Goal: Transaction & Acquisition: Obtain resource

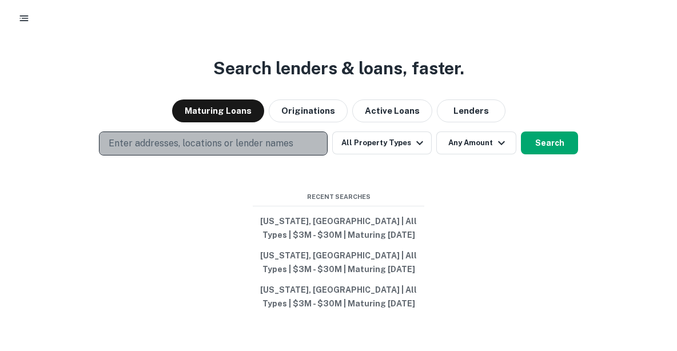
click at [277, 141] on p "Enter addresses, locations or lender names" at bounding box center [201, 144] width 185 height 14
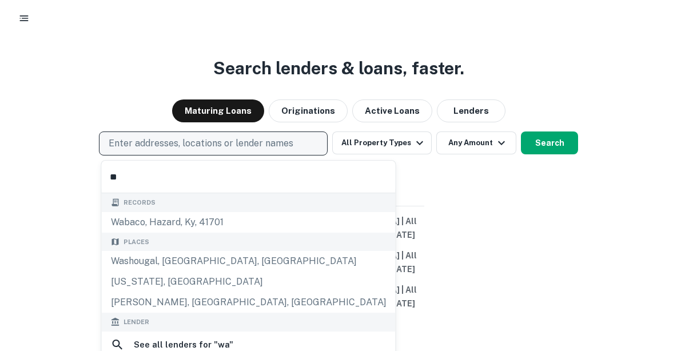
type input "*"
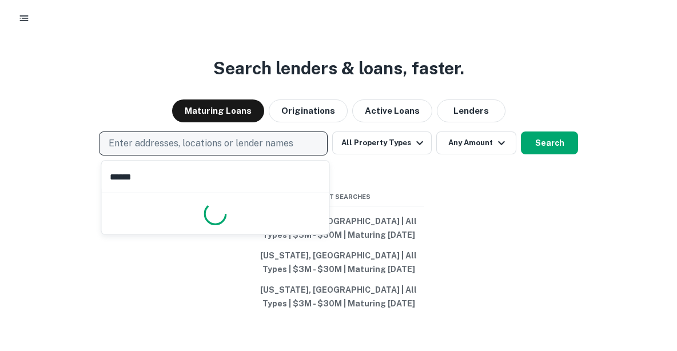
type input "******"
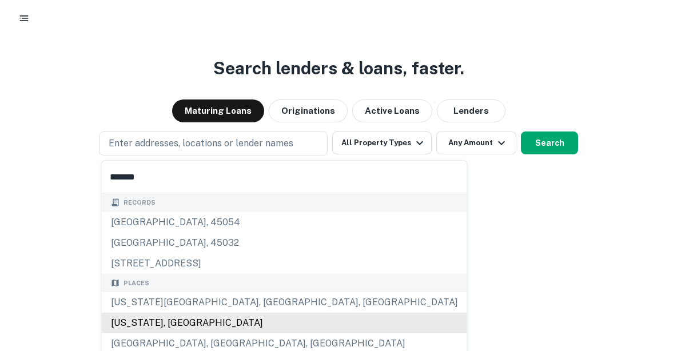
click at [154, 321] on div "[US_STATE], [GEOGRAPHIC_DATA]" at bounding box center [284, 323] width 365 height 21
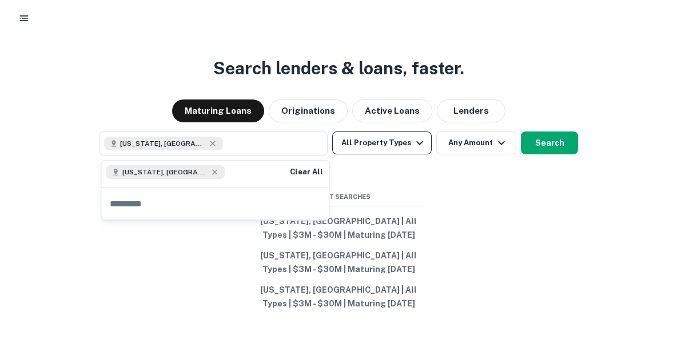
click at [376, 142] on button "All Property Types" at bounding box center [382, 143] width 100 height 23
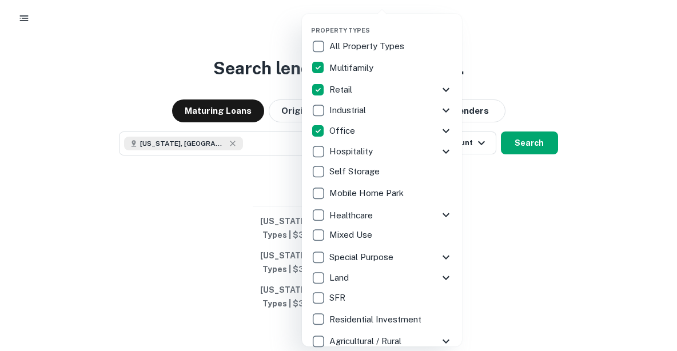
click at [531, 263] on div at bounding box center [338, 175] width 677 height 351
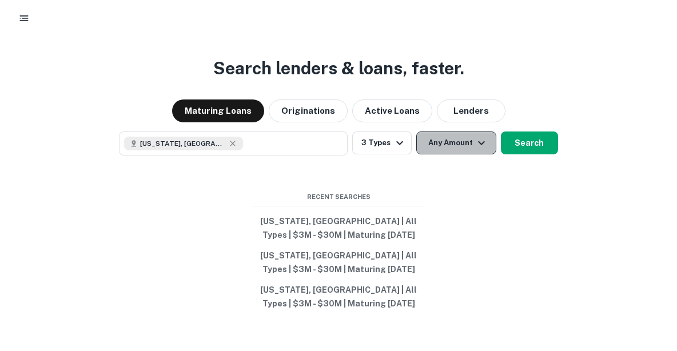
click at [475, 150] on button "Any Amount" at bounding box center [456, 143] width 80 height 23
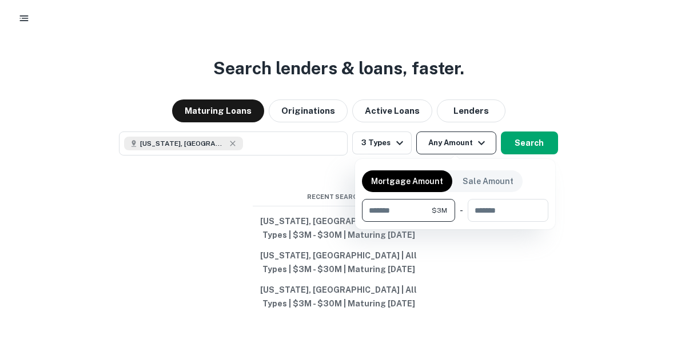
type input "*******"
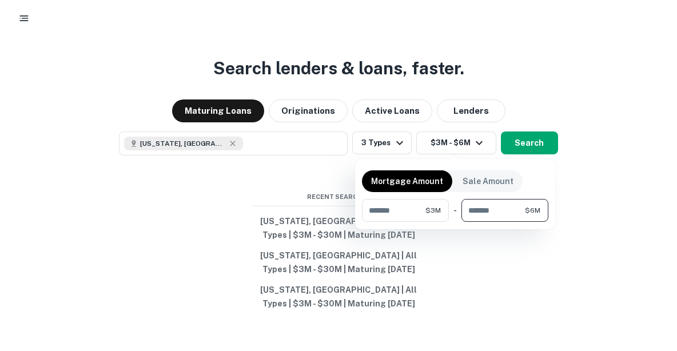
type input "*******"
click at [531, 275] on div at bounding box center [338, 175] width 677 height 351
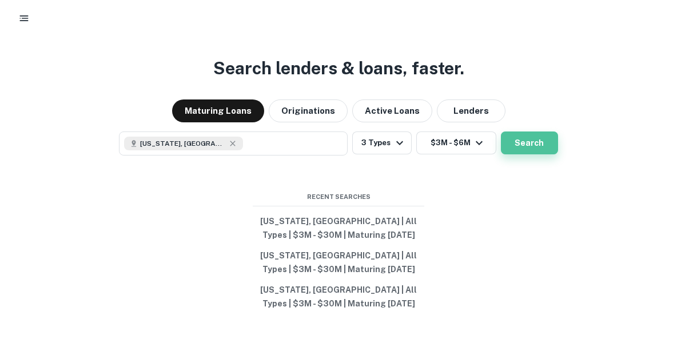
click at [519, 150] on button "Search" at bounding box center [529, 143] width 57 height 23
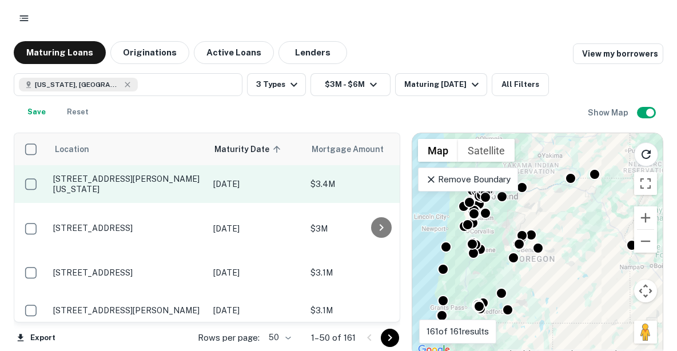
click at [99, 183] on p "[STREET_ADDRESS][PERSON_NAME][US_STATE]" at bounding box center [127, 184] width 149 height 21
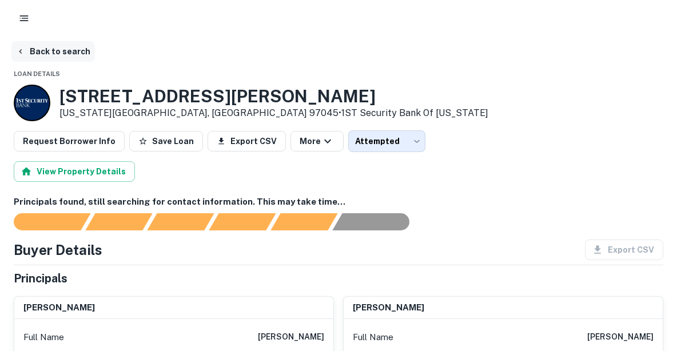
click at [52, 51] on button "Back to search" at bounding box center [53, 51] width 84 height 21
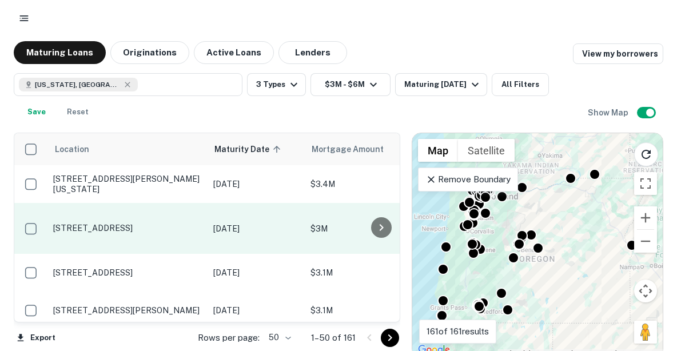
click at [135, 223] on p "[STREET_ADDRESS]" at bounding box center [127, 228] width 149 height 10
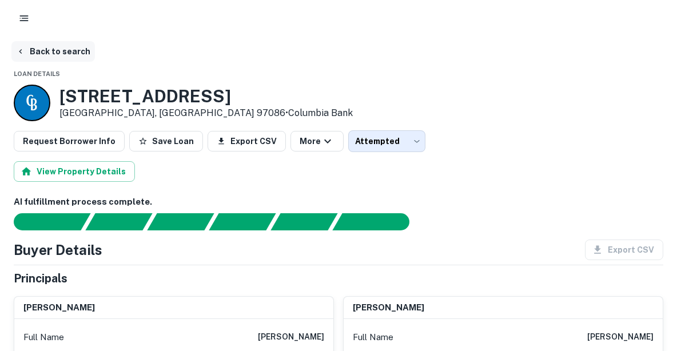
click at [70, 54] on button "Back to search" at bounding box center [53, 51] width 84 height 21
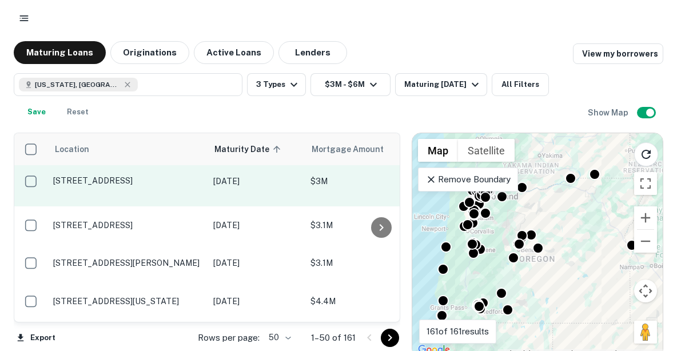
scroll to position [49, 0]
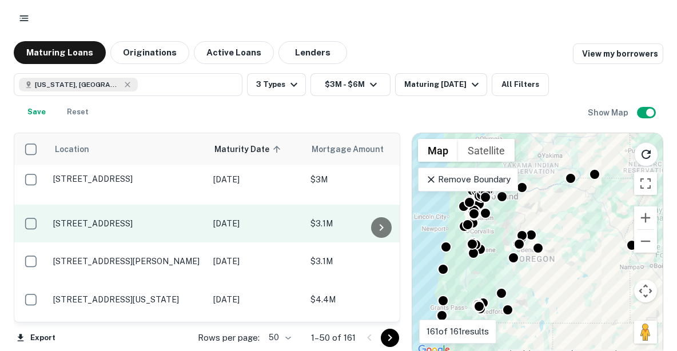
click at [129, 218] on p "[STREET_ADDRESS]" at bounding box center [127, 223] width 149 height 10
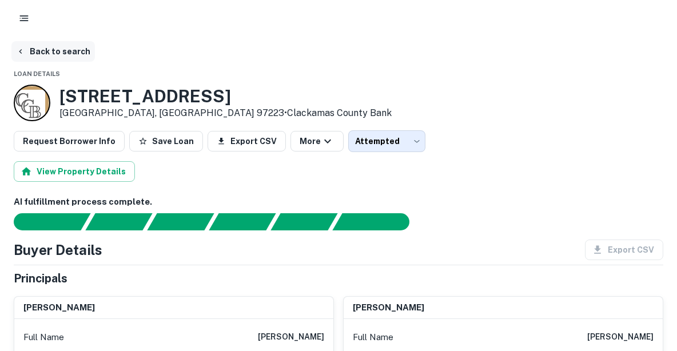
click at [65, 51] on button "Back to search" at bounding box center [53, 51] width 84 height 21
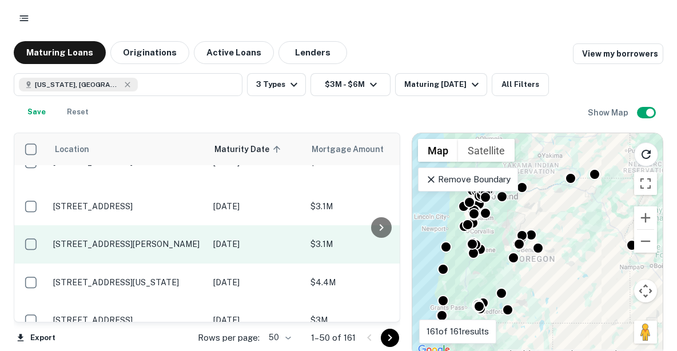
scroll to position [73, 0]
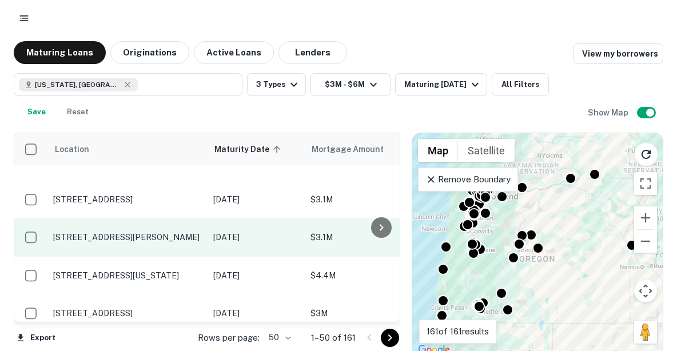
click at [145, 238] on p "[STREET_ADDRESS][PERSON_NAME]" at bounding box center [127, 237] width 149 height 10
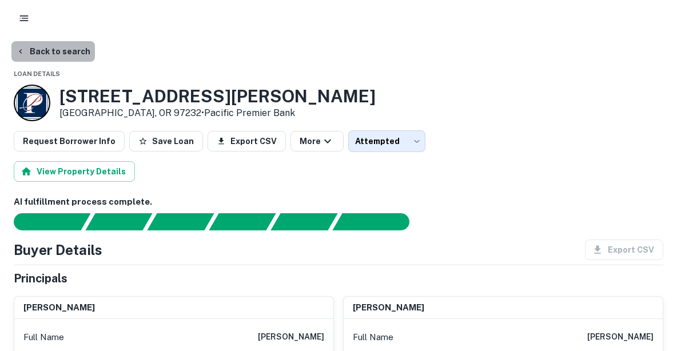
click at [67, 50] on button "Back to search" at bounding box center [53, 51] width 84 height 21
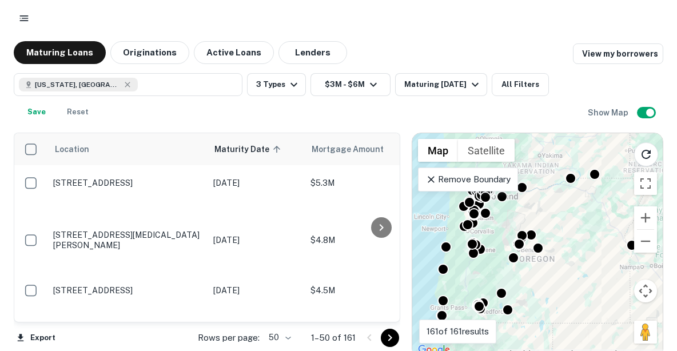
scroll to position [1916, 0]
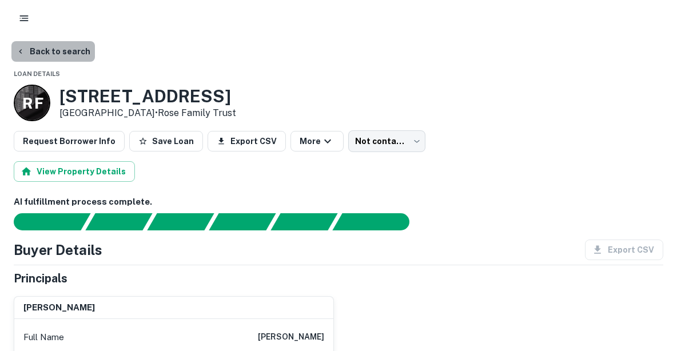
click at [63, 51] on button "Back to search" at bounding box center [53, 51] width 84 height 21
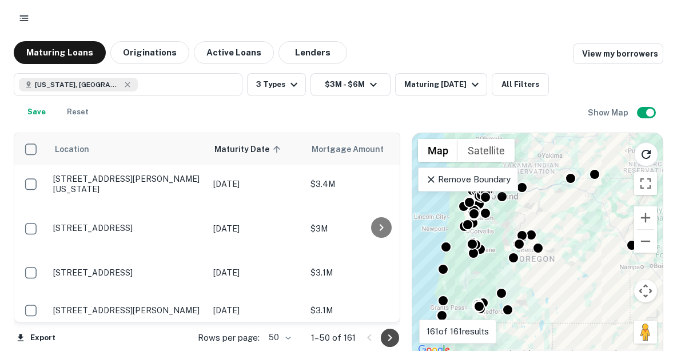
click at [388, 338] on icon "Go to next page" at bounding box center [390, 338] width 14 height 14
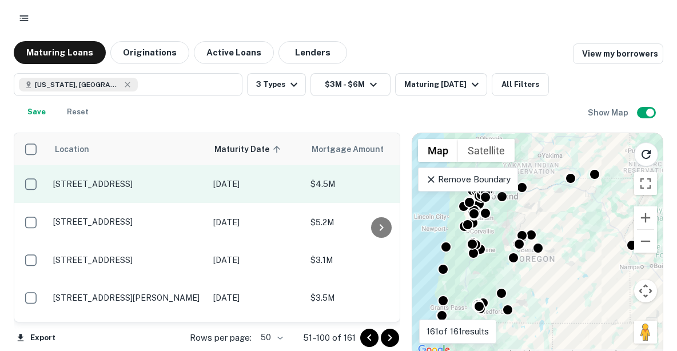
click at [165, 183] on p "[STREET_ADDRESS]" at bounding box center [127, 184] width 149 height 10
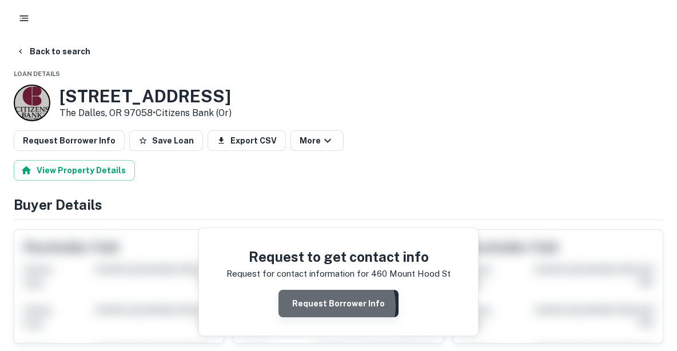
click at [333, 305] on button "Request Borrower Info" at bounding box center [339, 303] width 120 height 27
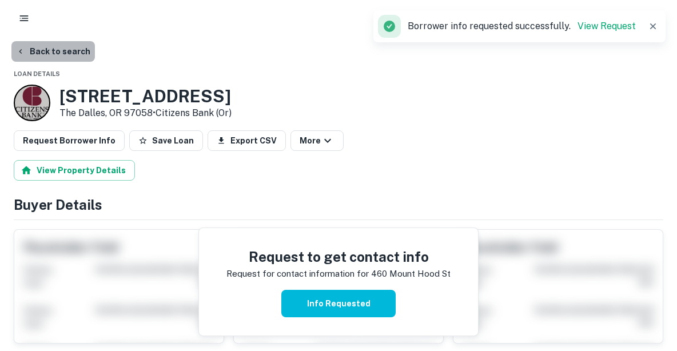
click at [73, 50] on button "Back to search" at bounding box center [53, 51] width 84 height 21
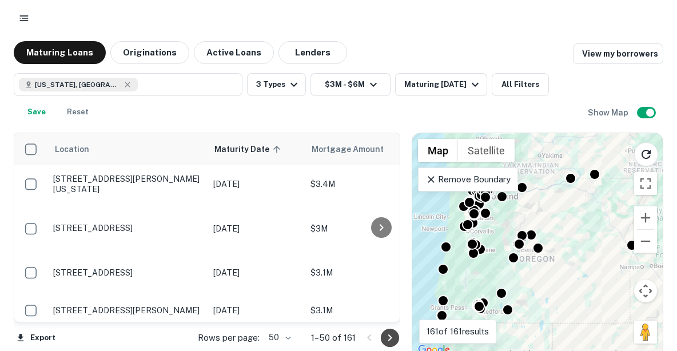
click at [388, 340] on icon "Go to next page" at bounding box center [390, 338] width 14 height 14
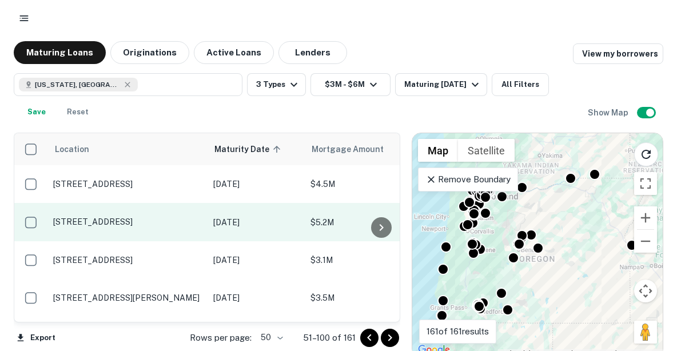
click at [151, 217] on p "[STREET_ADDRESS]" at bounding box center [127, 222] width 149 height 10
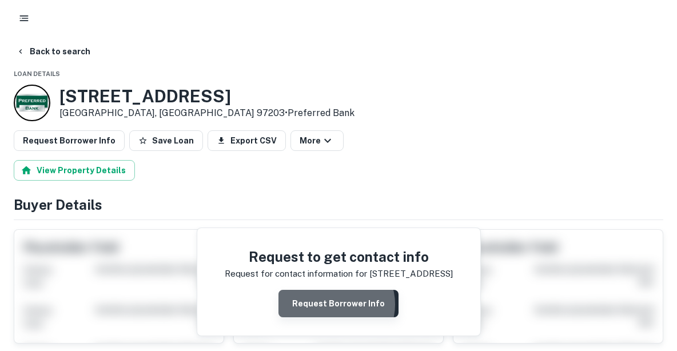
click at [337, 304] on button "Request Borrower Info" at bounding box center [339, 303] width 120 height 27
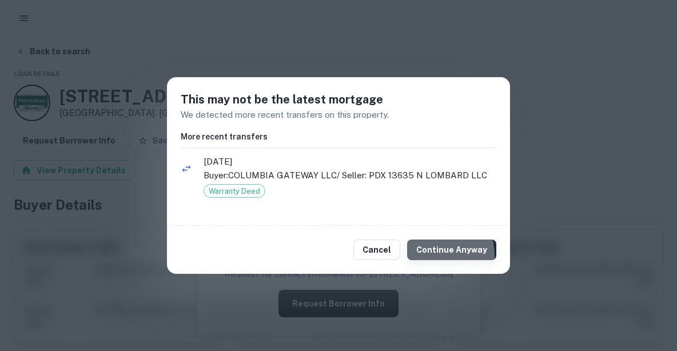
click at [434, 255] on button "Continue Anyway" at bounding box center [451, 250] width 89 height 21
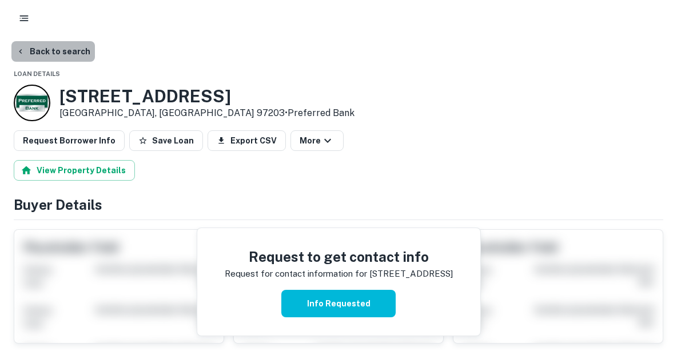
click at [67, 54] on button "Back to search" at bounding box center [53, 51] width 84 height 21
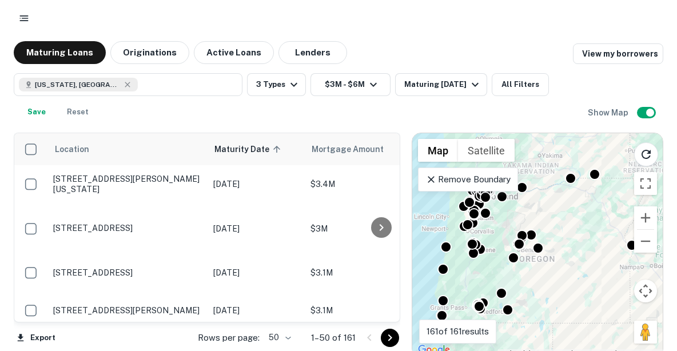
click at [387, 342] on icon "Go to next page" at bounding box center [390, 338] width 14 height 14
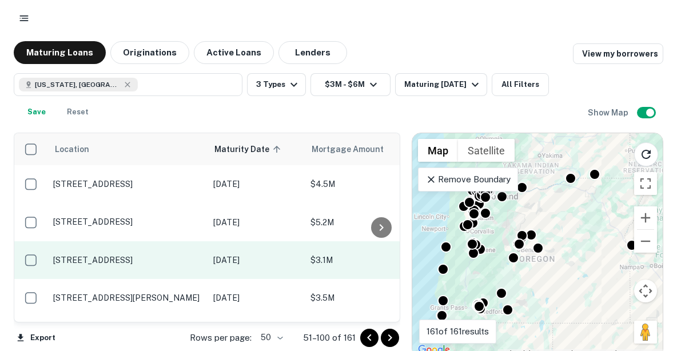
click at [169, 261] on p "[STREET_ADDRESS]" at bounding box center [127, 260] width 149 height 10
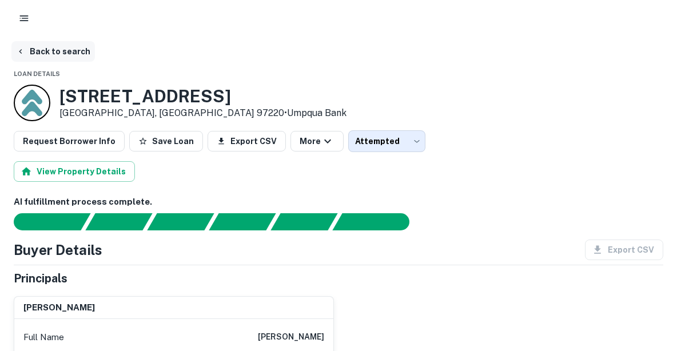
click at [81, 53] on button "Back to search" at bounding box center [53, 51] width 84 height 21
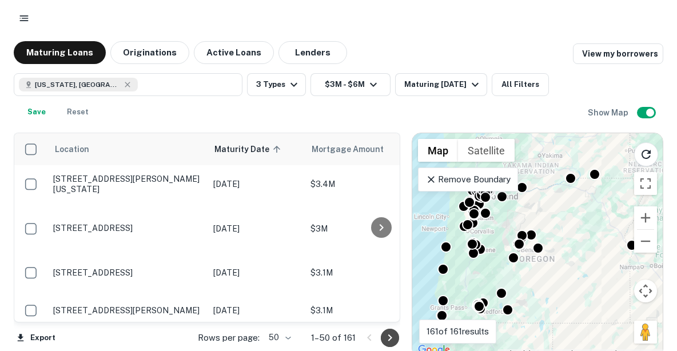
click at [387, 337] on icon "Go to next page" at bounding box center [390, 338] width 14 height 14
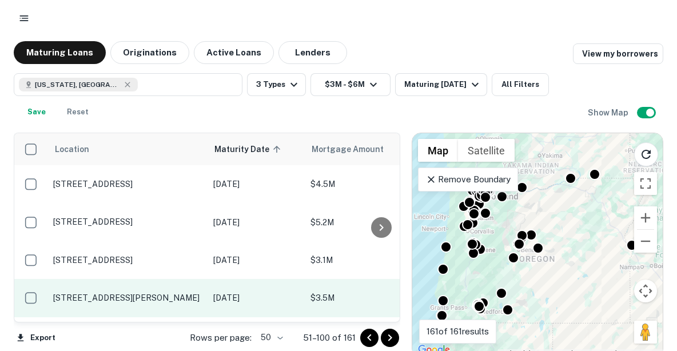
click at [161, 303] on p "[STREET_ADDRESS][PERSON_NAME]" at bounding box center [127, 298] width 149 height 10
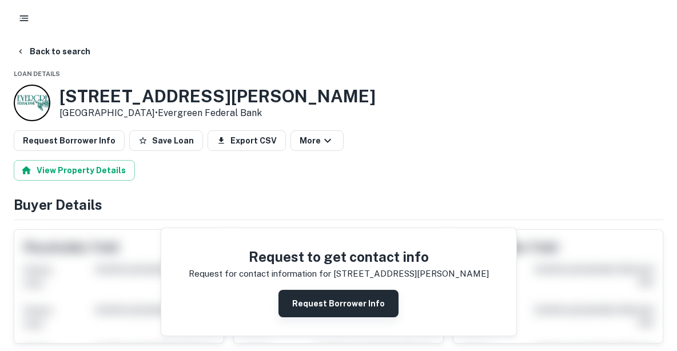
click at [316, 309] on button "Request Borrower Info" at bounding box center [339, 303] width 120 height 27
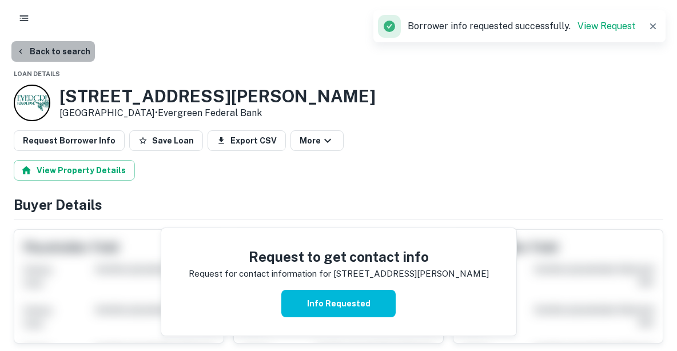
click at [56, 47] on button "Back to search" at bounding box center [53, 51] width 84 height 21
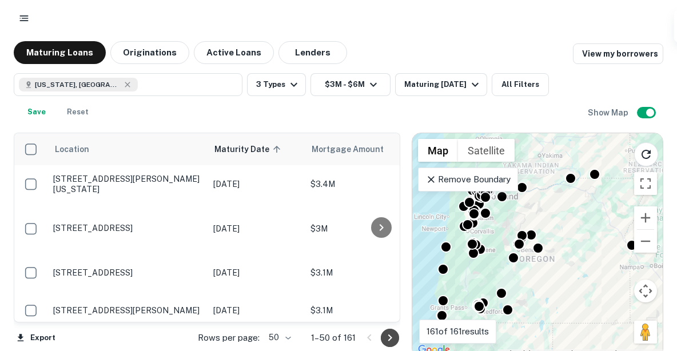
click at [387, 336] on icon "Go to next page" at bounding box center [390, 338] width 14 height 14
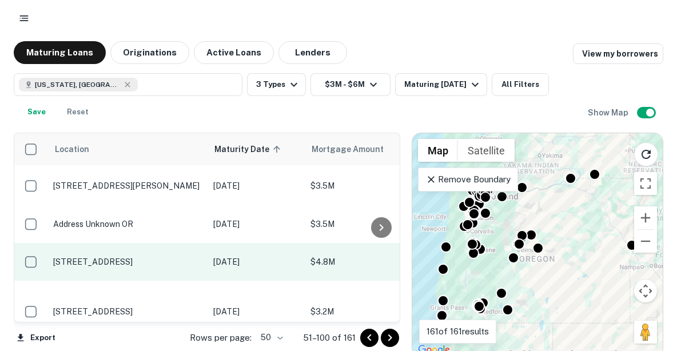
scroll to position [120, 0]
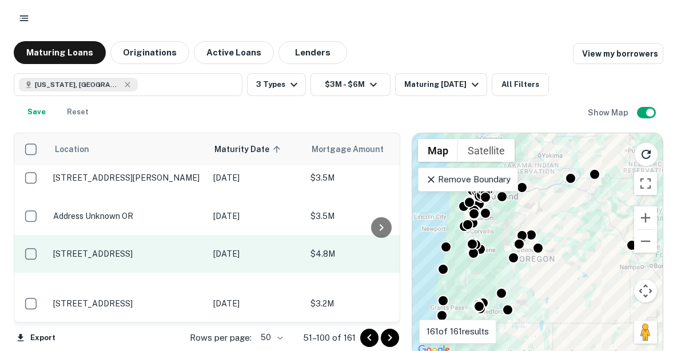
click at [154, 259] on p "[STREET_ADDRESS]" at bounding box center [127, 254] width 149 height 10
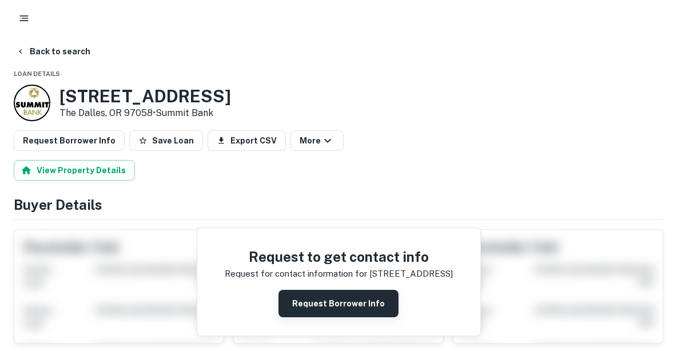
click at [313, 306] on button "Request Borrower Info" at bounding box center [339, 303] width 120 height 27
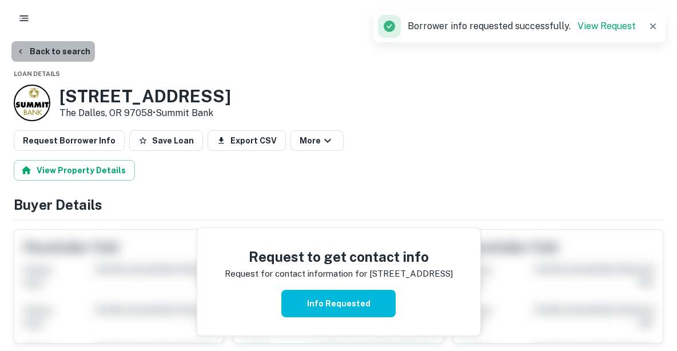
click at [69, 50] on button "Back to search" at bounding box center [53, 51] width 84 height 21
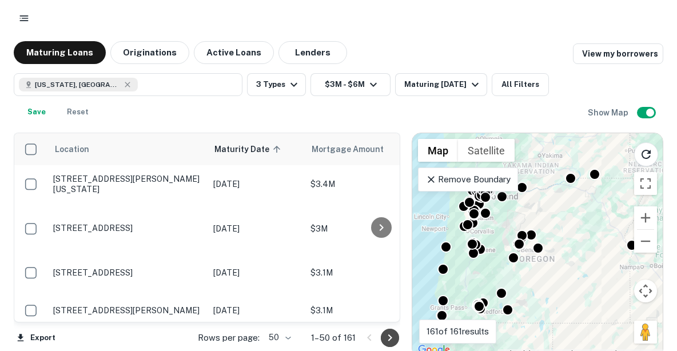
click at [391, 339] on icon "Go to next page" at bounding box center [390, 338] width 4 height 7
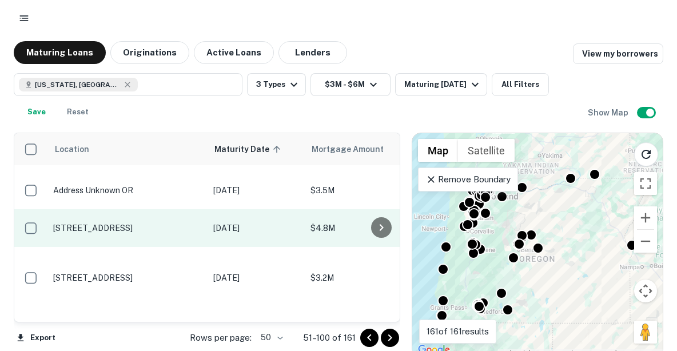
scroll to position [153, 0]
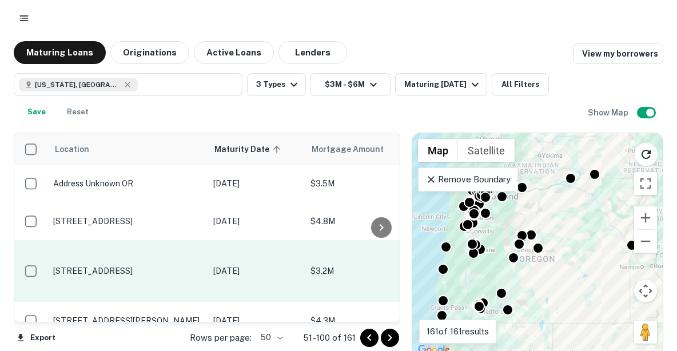
click at [142, 266] on p "[STREET_ADDRESS]" at bounding box center [127, 271] width 149 height 10
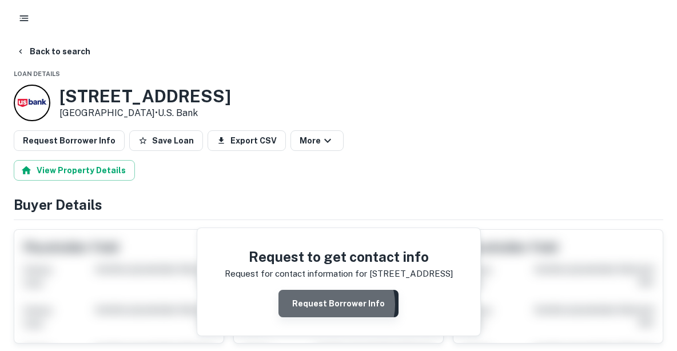
click at [336, 304] on button "Request Borrower Info" at bounding box center [339, 303] width 120 height 27
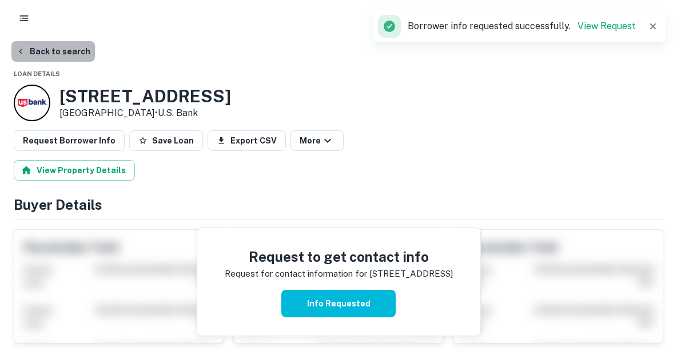
click at [56, 52] on button "Back to search" at bounding box center [53, 51] width 84 height 21
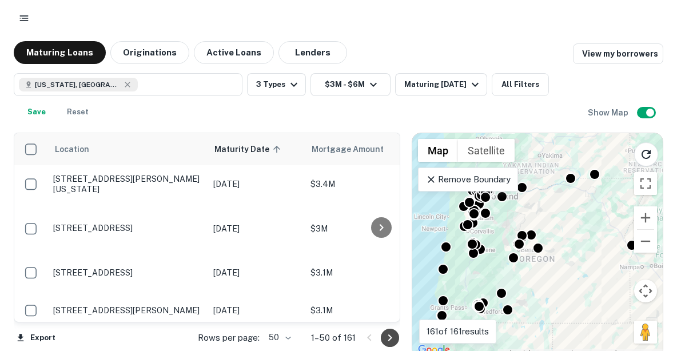
click at [392, 339] on icon "Go to next page" at bounding box center [390, 338] width 14 height 14
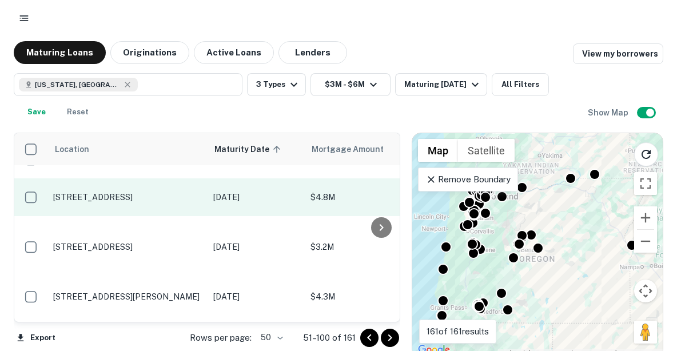
scroll to position [178, 0]
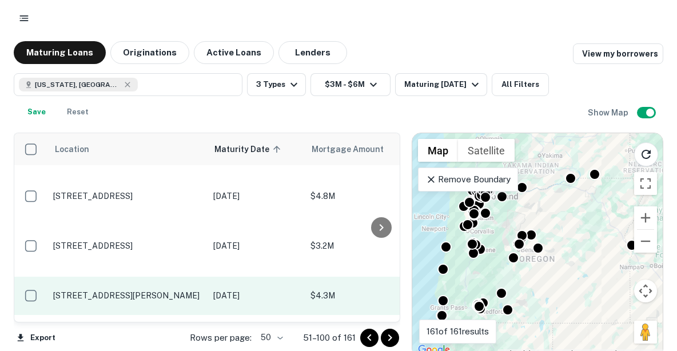
click at [147, 291] on p "[STREET_ADDRESS][PERSON_NAME]" at bounding box center [127, 296] width 149 height 10
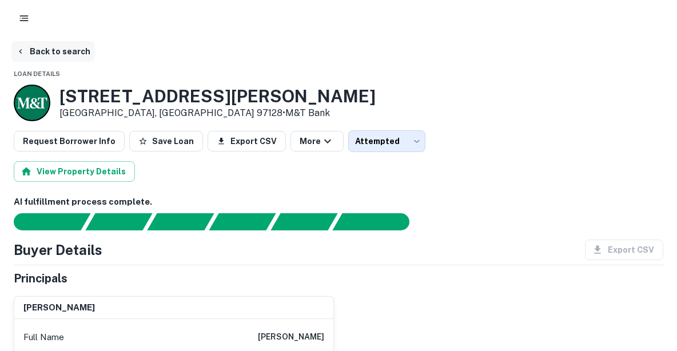
click at [64, 50] on button "Back to search" at bounding box center [53, 51] width 84 height 21
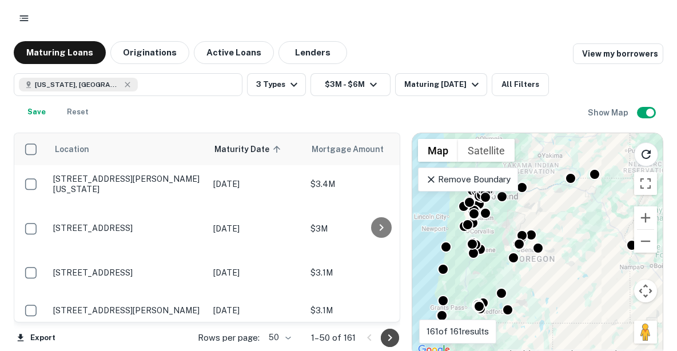
click at [390, 337] on icon "Go to next page" at bounding box center [390, 338] width 14 height 14
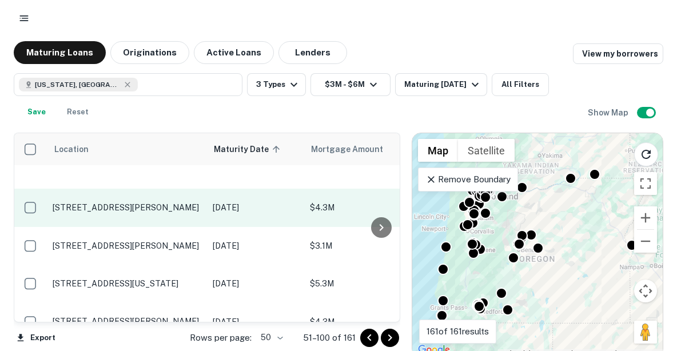
scroll to position [267, 1]
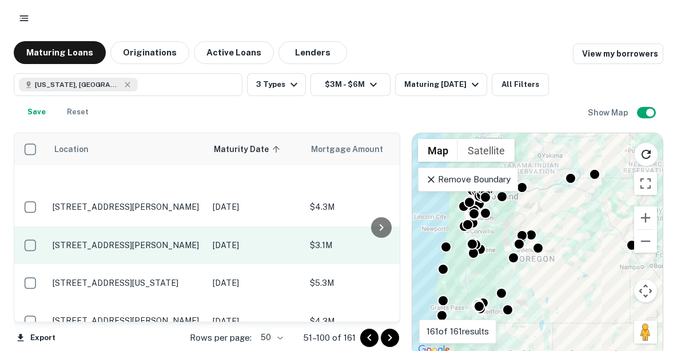
click at [154, 240] on p "[STREET_ADDRESS][PERSON_NAME]" at bounding box center [127, 245] width 149 height 10
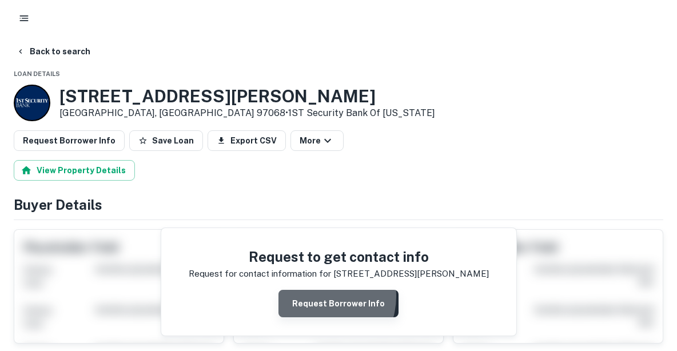
click at [318, 296] on button "Request Borrower Info" at bounding box center [339, 303] width 120 height 27
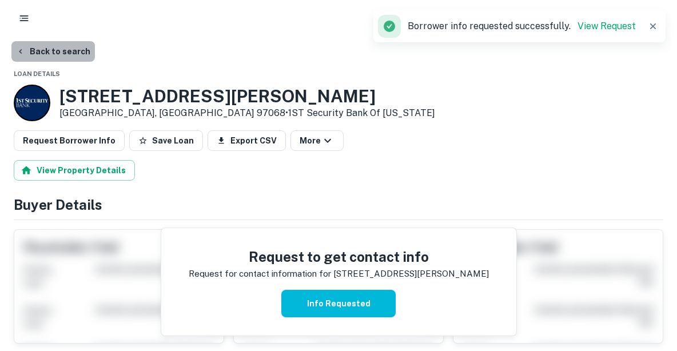
click at [73, 47] on button "Back to search" at bounding box center [53, 51] width 84 height 21
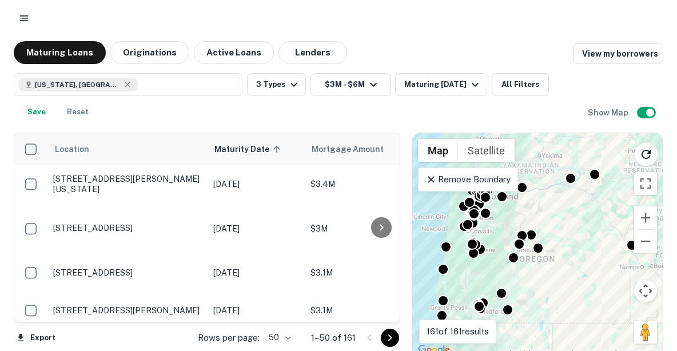
click at [388, 333] on icon "Go to next page" at bounding box center [390, 338] width 14 height 14
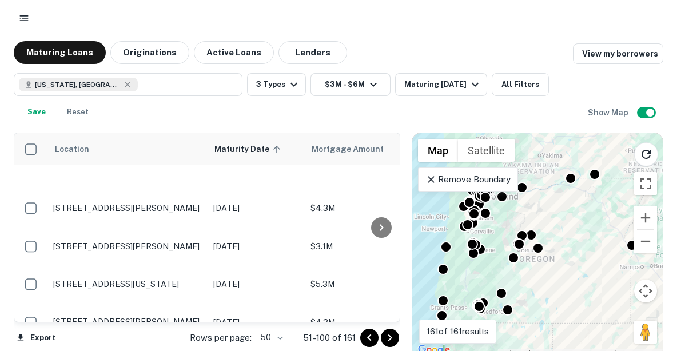
scroll to position [268, 0]
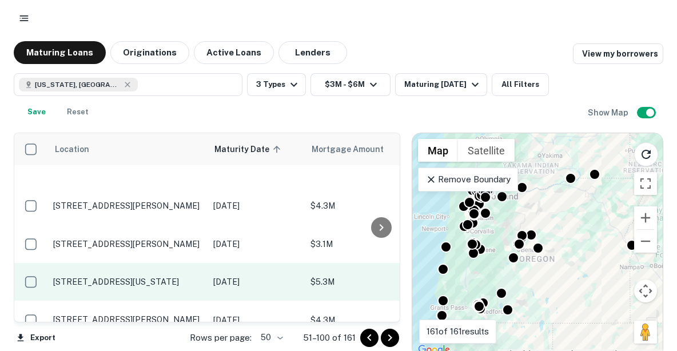
click at [160, 280] on p "17899 Ne Oregon St Portland, OR 97230" at bounding box center [127, 282] width 149 height 10
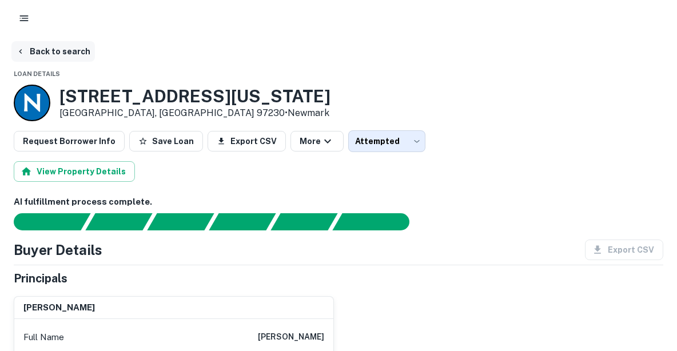
click at [74, 56] on button "Back to search" at bounding box center [53, 51] width 84 height 21
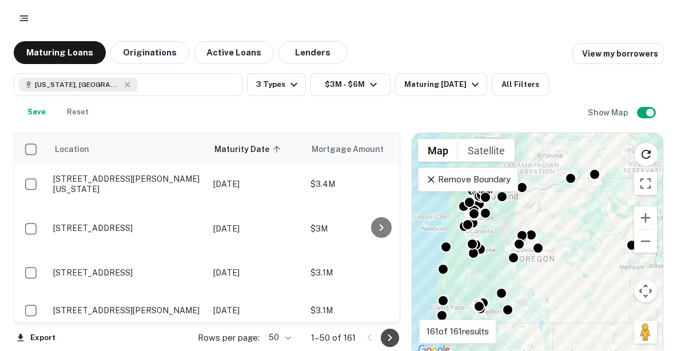
click at [386, 338] on icon "Go to next page" at bounding box center [390, 338] width 14 height 14
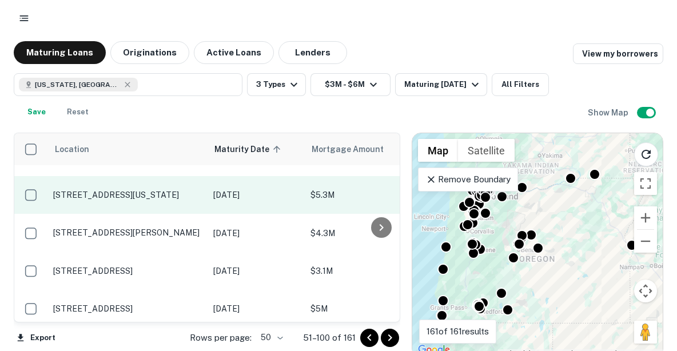
scroll to position [359, 0]
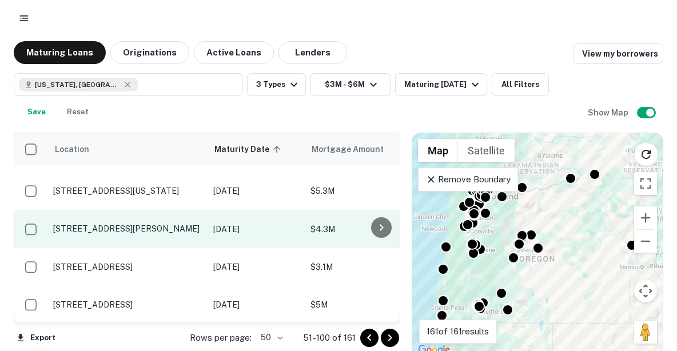
click at [135, 227] on p "434 Valley View Dr Medford, OR 97504" at bounding box center [127, 229] width 149 height 10
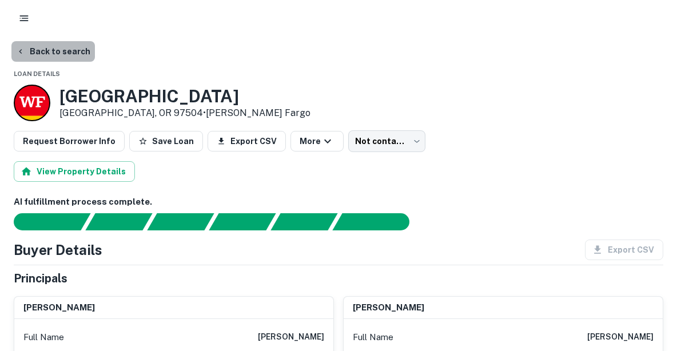
click at [65, 51] on button "Back to search" at bounding box center [53, 51] width 84 height 21
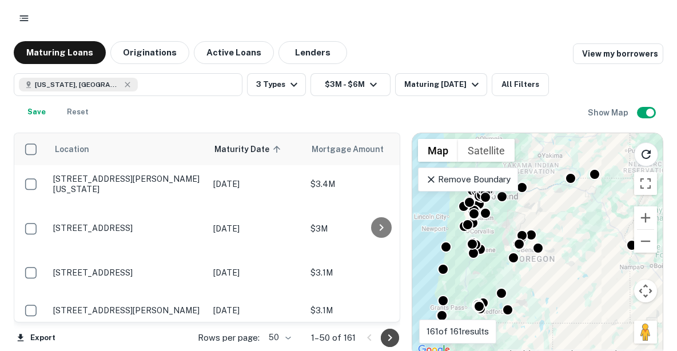
click at [388, 339] on icon "Go to next page" at bounding box center [390, 338] width 14 height 14
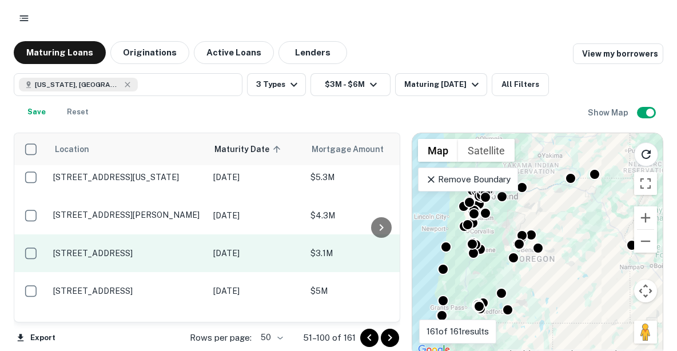
scroll to position [388, 0]
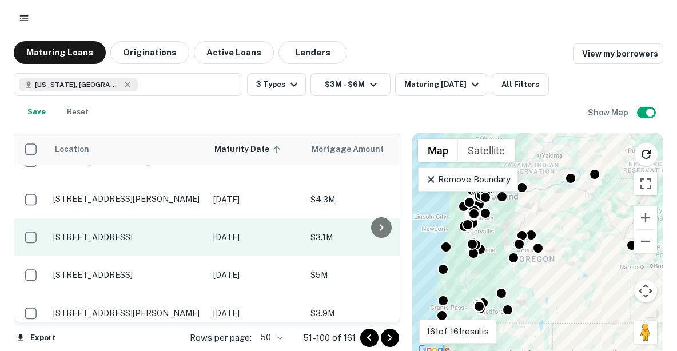
click at [126, 232] on p "2322 Ne Pacific St Portland, OR 97232" at bounding box center [127, 237] width 149 height 10
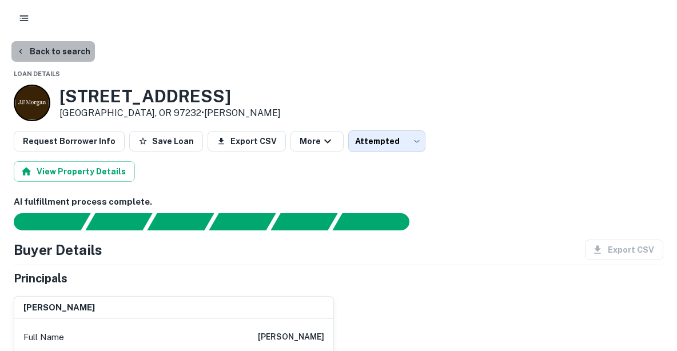
click at [59, 50] on button "Back to search" at bounding box center [53, 51] width 84 height 21
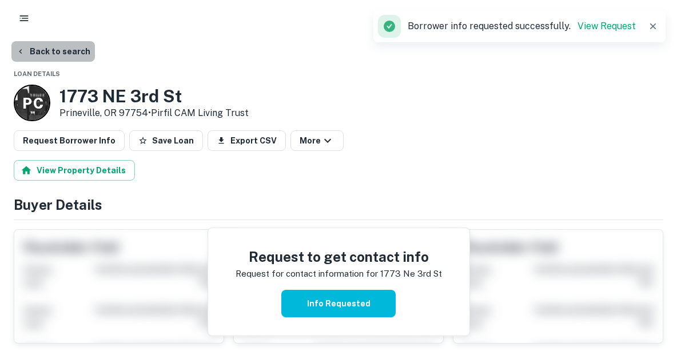
click at [70, 50] on button "Back to search" at bounding box center [53, 51] width 84 height 21
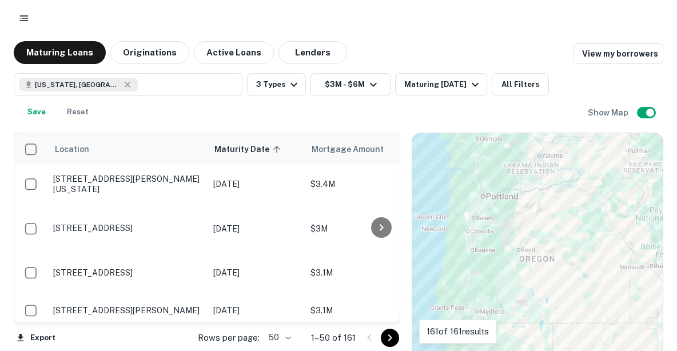
click at [390, 336] on icon "Go to next page" at bounding box center [390, 338] width 4 height 7
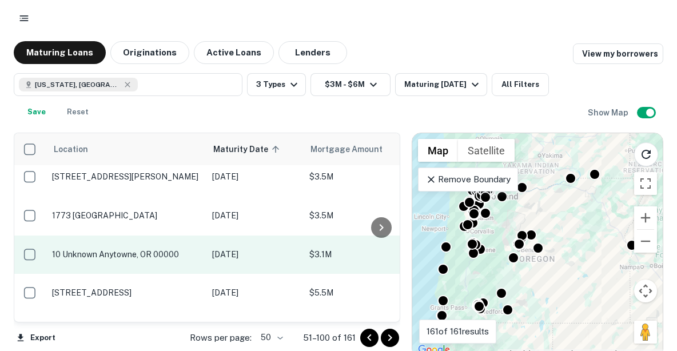
scroll to position [563, 1]
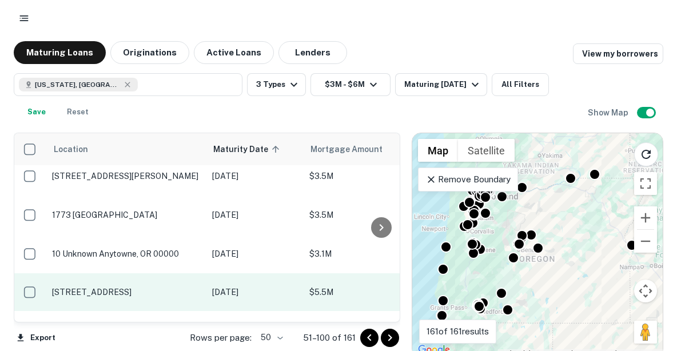
click at [158, 295] on p "[STREET_ADDRESS]" at bounding box center [126, 292] width 149 height 10
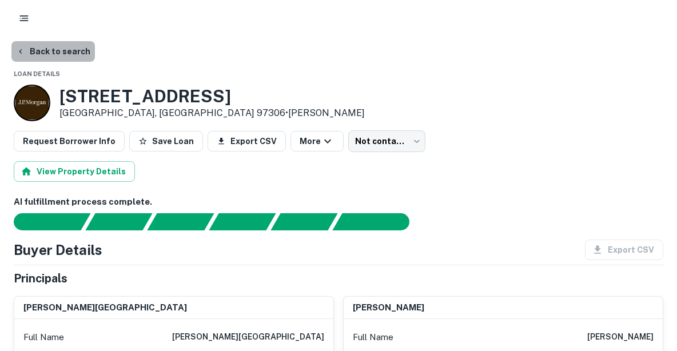
click at [74, 53] on button "Back to search" at bounding box center [53, 51] width 84 height 21
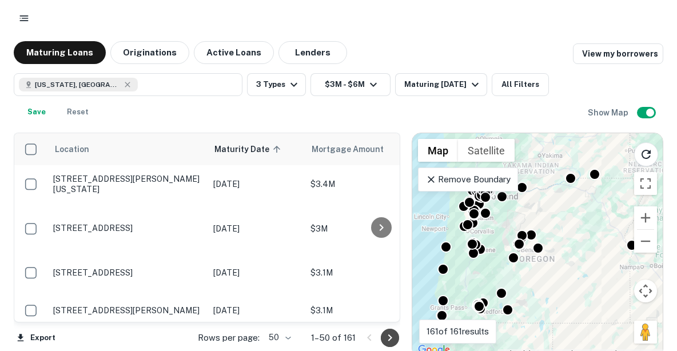
click at [387, 335] on icon "Go to next page" at bounding box center [390, 338] width 14 height 14
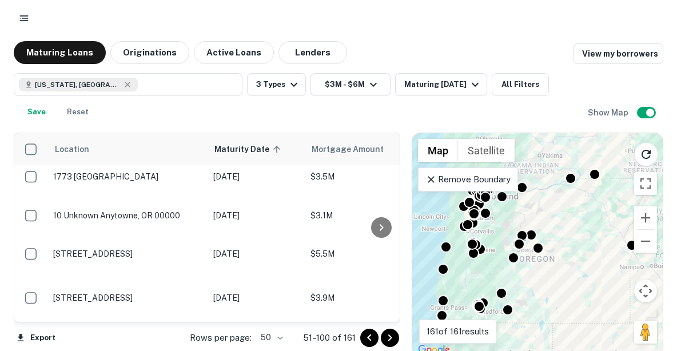
scroll to position [614, 0]
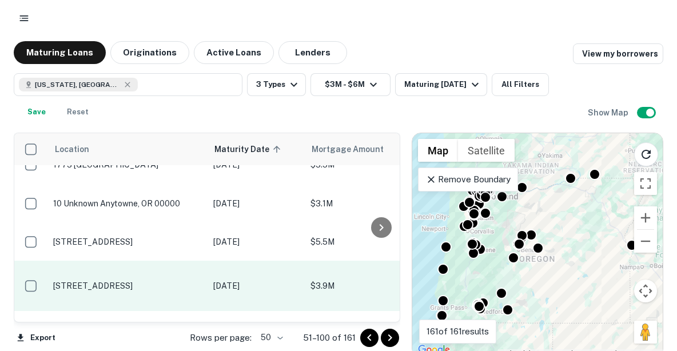
click at [153, 284] on p "[STREET_ADDRESS]" at bounding box center [127, 286] width 149 height 10
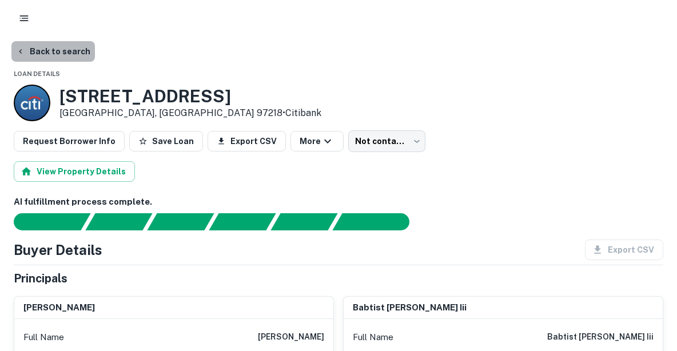
click at [74, 48] on button "Back to search" at bounding box center [53, 51] width 84 height 21
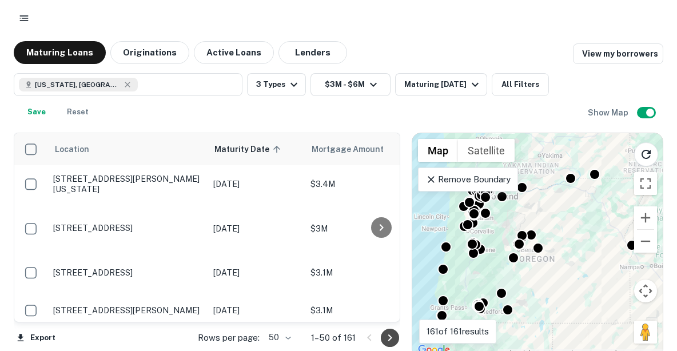
click at [389, 339] on icon "Go to next page" at bounding box center [390, 338] width 14 height 14
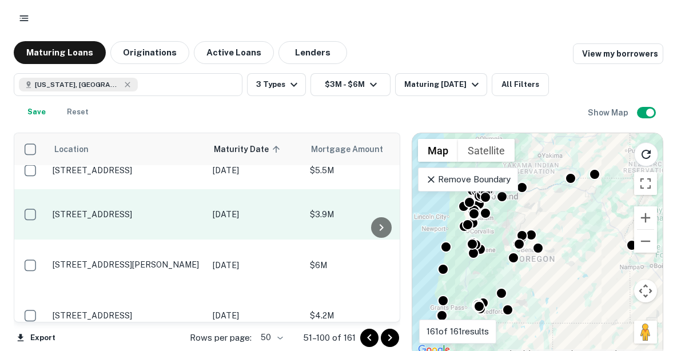
scroll to position [690, 1]
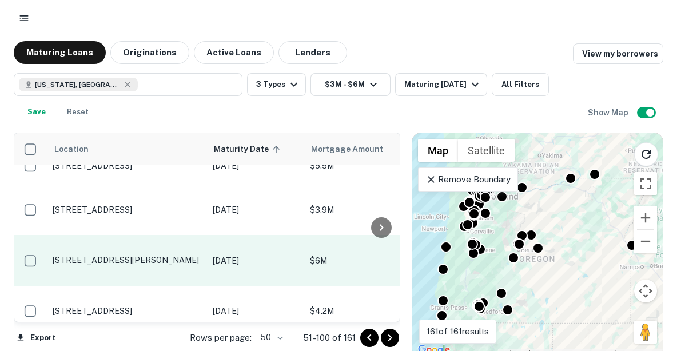
click at [148, 259] on p "[STREET_ADDRESS][PERSON_NAME]" at bounding box center [127, 260] width 149 height 10
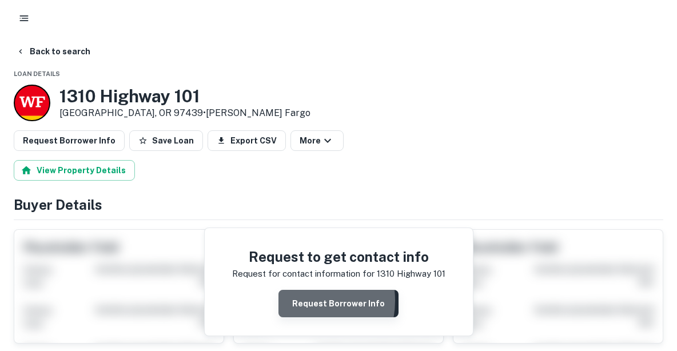
click at [303, 300] on button "Request Borrower Info" at bounding box center [339, 303] width 120 height 27
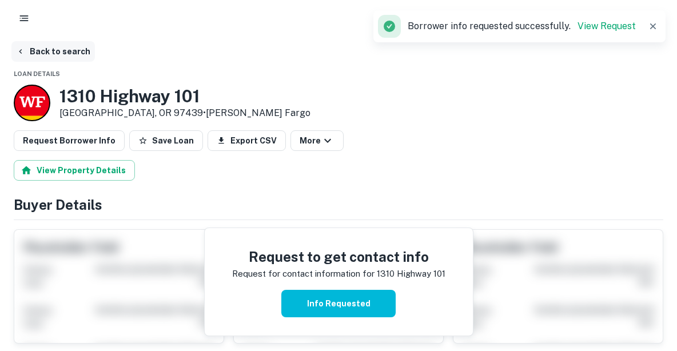
click at [62, 51] on button "Back to search" at bounding box center [53, 51] width 84 height 21
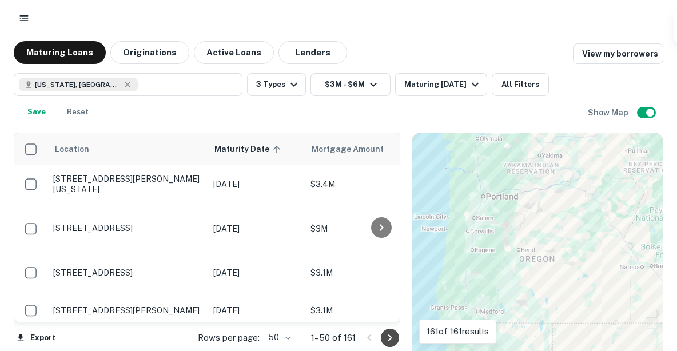
click at [386, 341] on icon "Go to next page" at bounding box center [390, 338] width 14 height 14
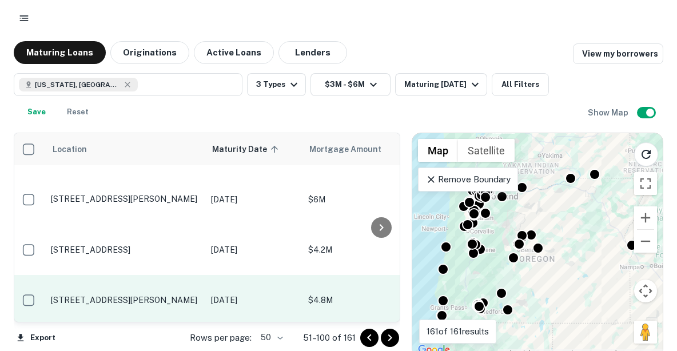
scroll to position [744, 2]
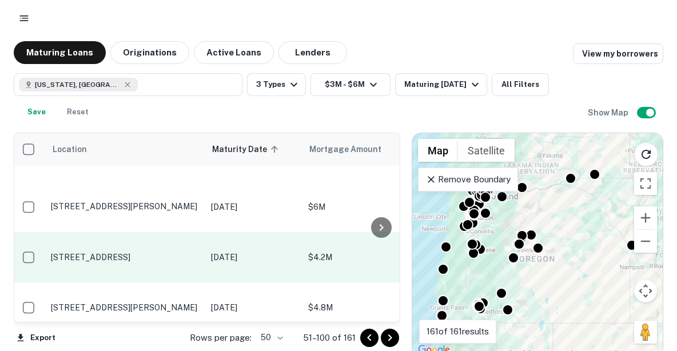
click at [143, 256] on p "[STREET_ADDRESS]" at bounding box center [125, 257] width 149 height 10
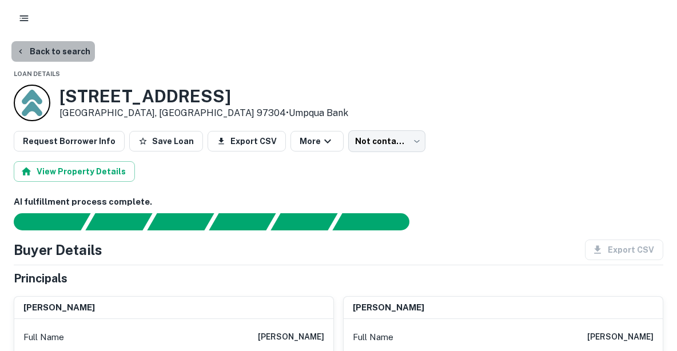
click at [61, 53] on button "Back to search" at bounding box center [53, 51] width 84 height 21
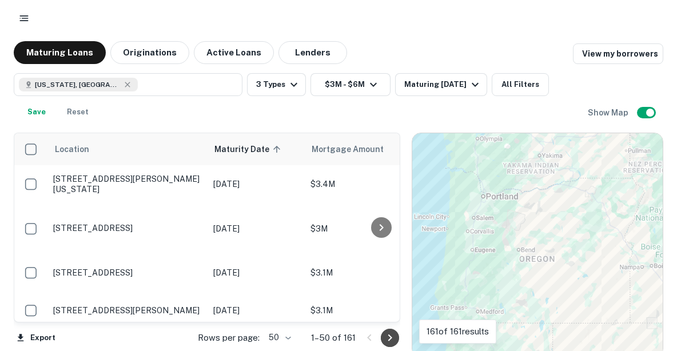
click at [388, 340] on icon "Go to next page" at bounding box center [390, 338] width 14 height 14
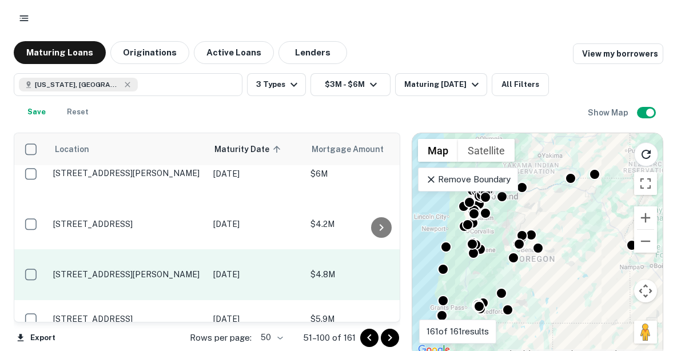
scroll to position [789, 0]
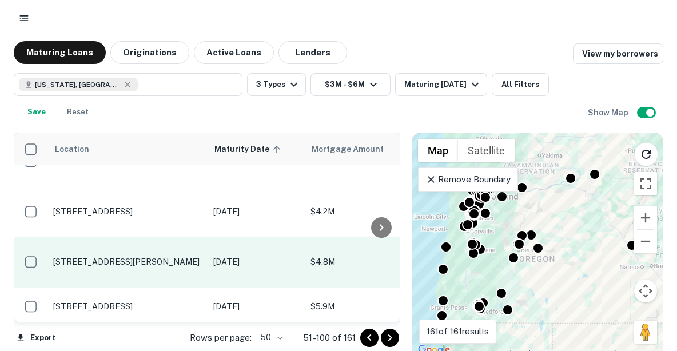
click at [130, 259] on p "[STREET_ADDRESS][PERSON_NAME]" at bounding box center [127, 262] width 149 height 10
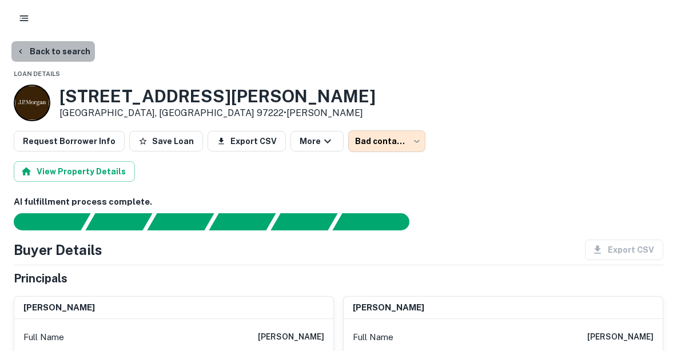
click at [55, 50] on button "Back to search" at bounding box center [53, 51] width 84 height 21
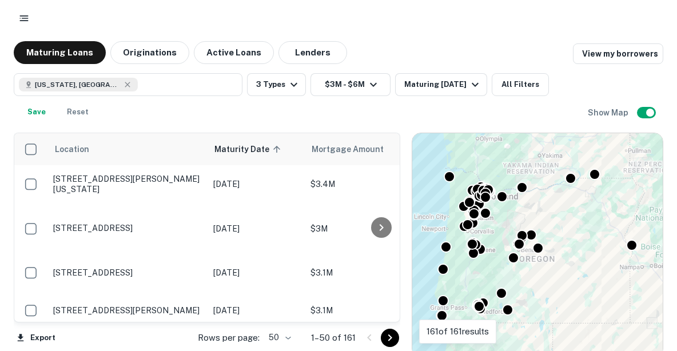
click at [389, 336] on icon "Go to next page" at bounding box center [390, 338] width 14 height 14
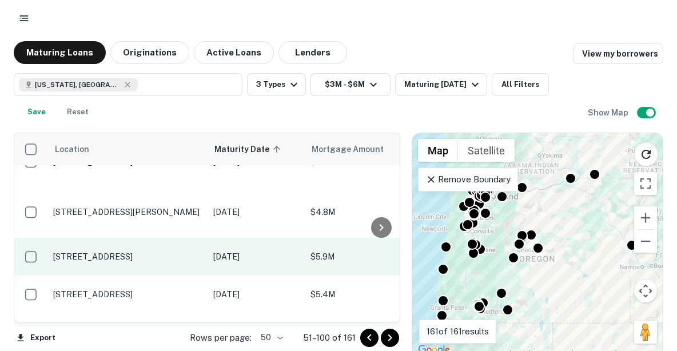
scroll to position [841, 0]
click at [121, 253] on p "[STREET_ADDRESS]" at bounding box center [127, 255] width 149 height 10
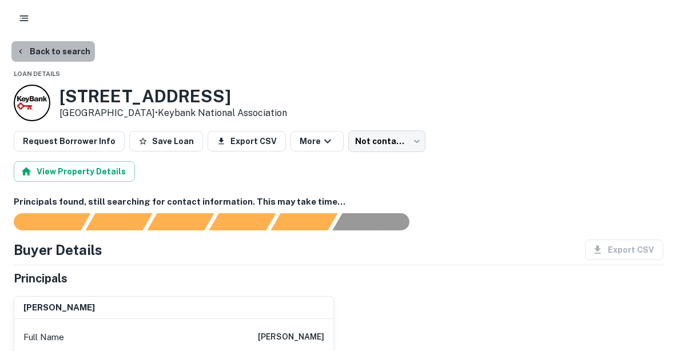
click at [71, 48] on button "Back to search" at bounding box center [53, 51] width 84 height 21
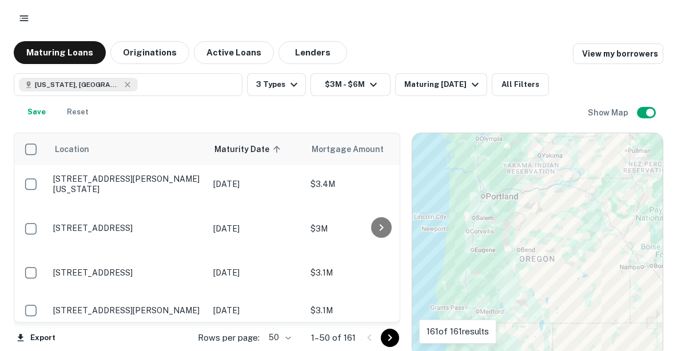
click at [387, 339] on icon "Go to next page" at bounding box center [390, 338] width 14 height 14
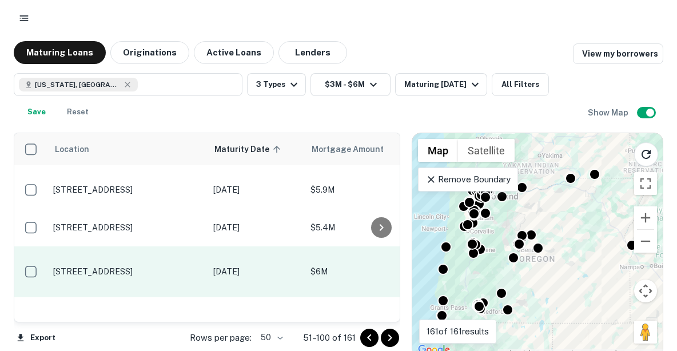
scroll to position [907, 0]
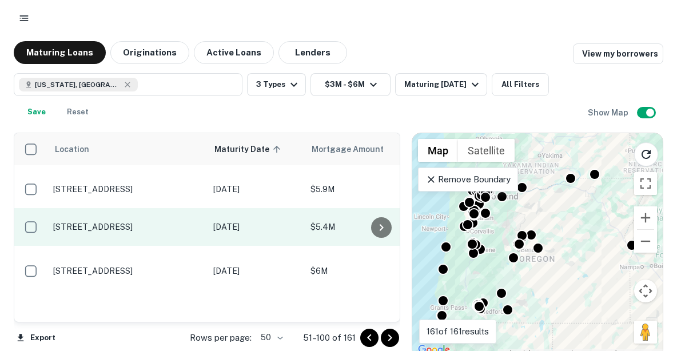
click at [110, 230] on p "[STREET_ADDRESS]" at bounding box center [127, 227] width 149 height 10
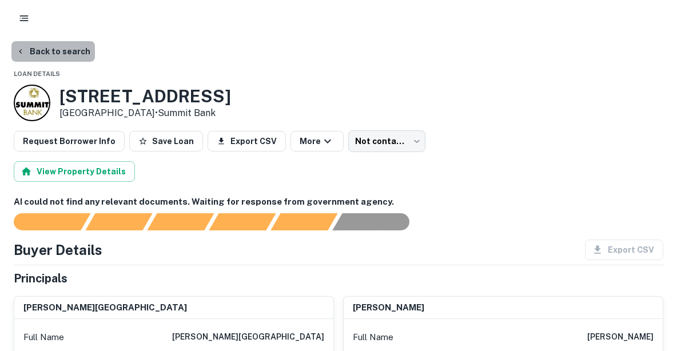
click at [70, 53] on button "Back to search" at bounding box center [53, 51] width 84 height 21
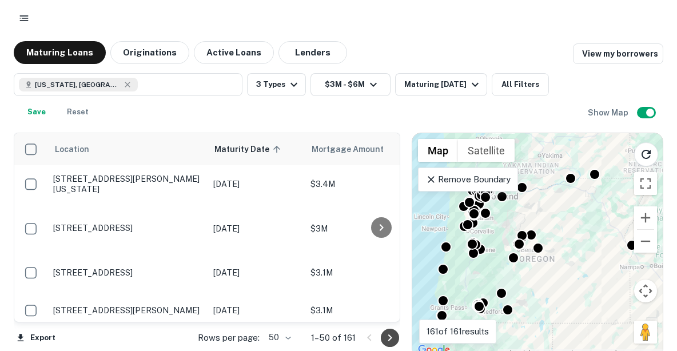
click at [386, 336] on icon "Go to next page" at bounding box center [390, 338] width 14 height 14
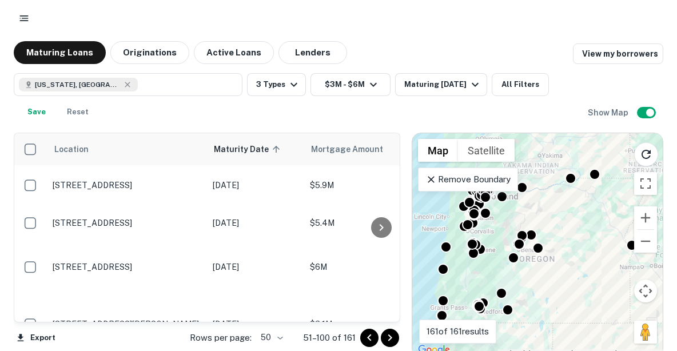
scroll to position [918, 1]
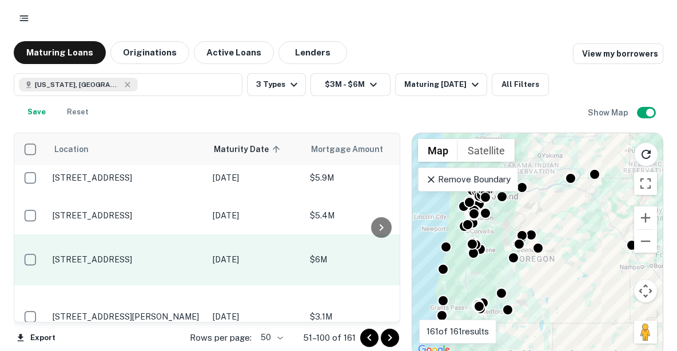
click at [139, 261] on p "12500 Se River Rd Portland, OR 97222" at bounding box center [127, 260] width 149 height 10
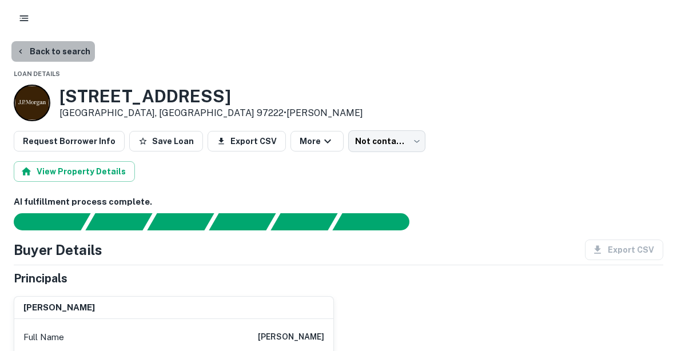
click at [67, 50] on button "Back to search" at bounding box center [53, 51] width 84 height 21
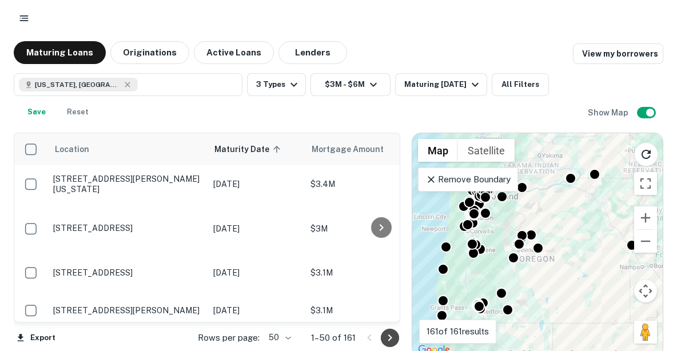
click at [391, 336] on icon "Go to next page" at bounding box center [390, 338] width 4 height 7
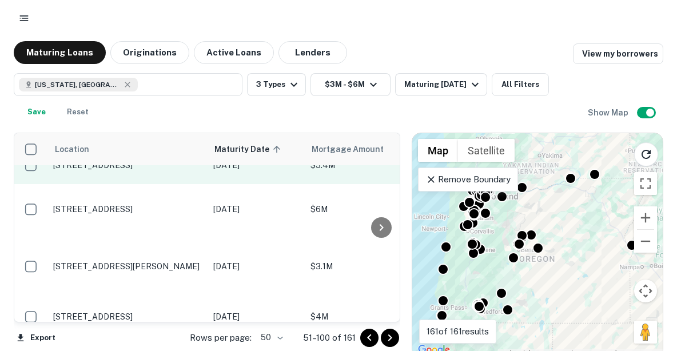
scroll to position [969, 0]
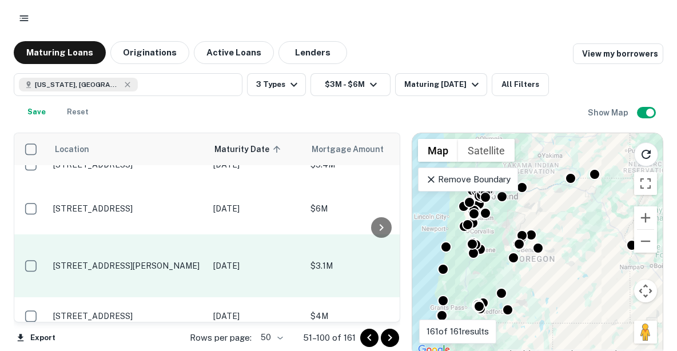
click at [134, 261] on p "301 Nw Eastman Pkwy Gresham, OR 97030" at bounding box center [127, 266] width 149 height 10
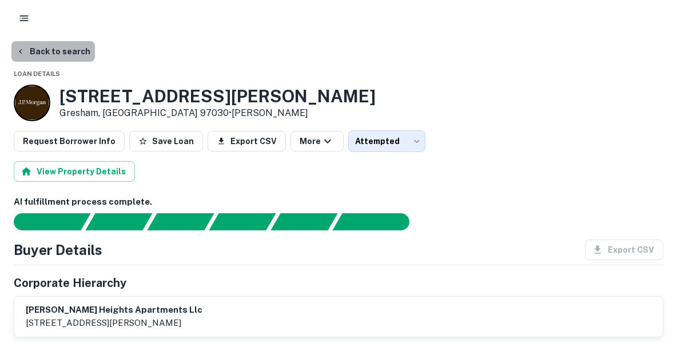
click at [58, 48] on button "Back to search" at bounding box center [53, 51] width 84 height 21
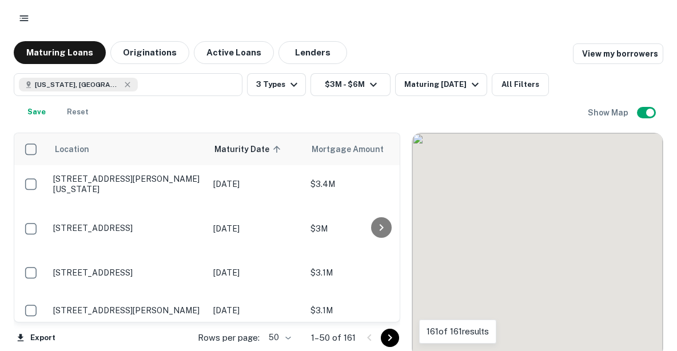
click at [389, 339] on icon "Go to next page" at bounding box center [390, 338] width 14 height 14
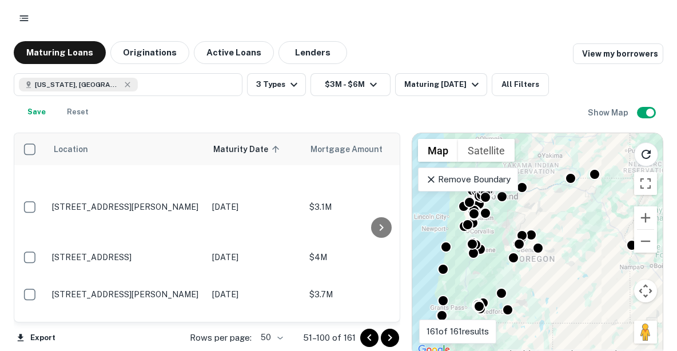
scroll to position [1030, 1]
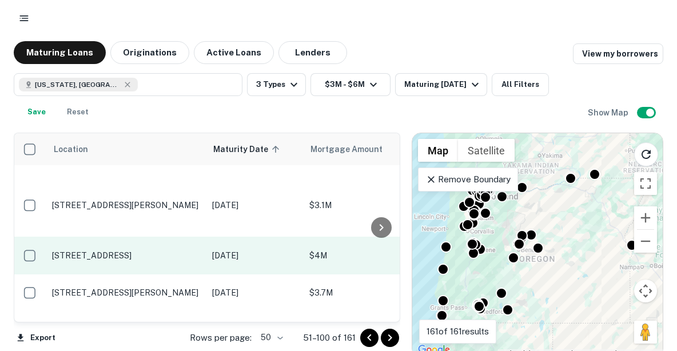
click at [135, 237] on td "3315 Gateway St Springfield, OR 97477" at bounding box center [126, 256] width 160 height 38
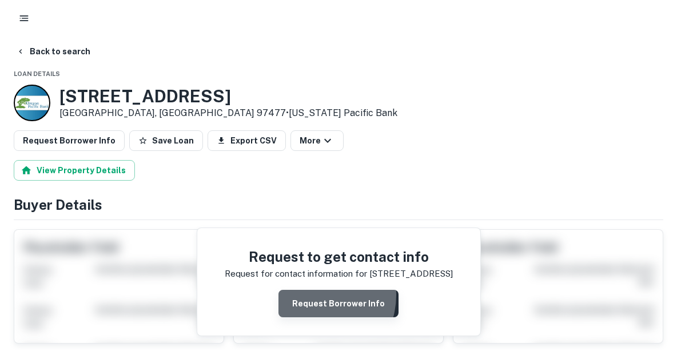
click at [314, 295] on button "Request Borrower Info" at bounding box center [339, 303] width 120 height 27
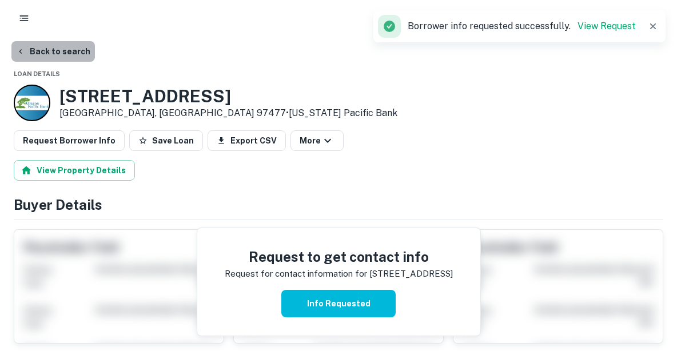
click at [73, 51] on button "Back to search" at bounding box center [53, 51] width 84 height 21
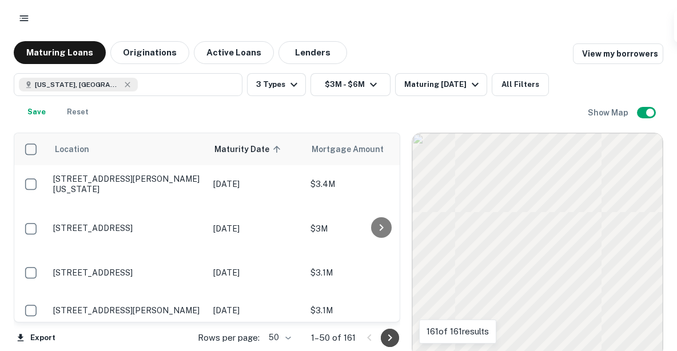
click at [386, 337] on icon "Go to next page" at bounding box center [390, 338] width 14 height 14
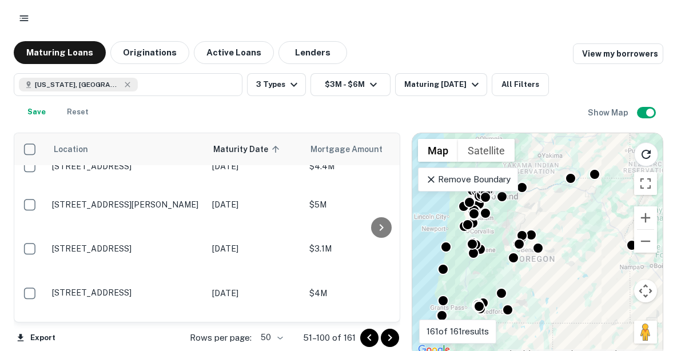
scroll to position [1440, 1]
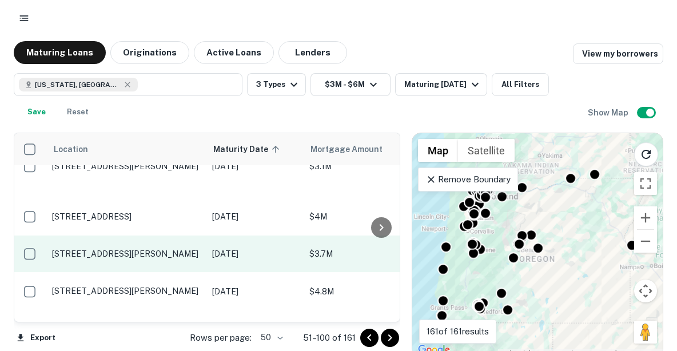
scroll to position [1067, 1]
click at [129, 250] on p "[STREET_ADDRESS][PERSON_NAME]" at bounding box center [126, 255] width 149 height 10
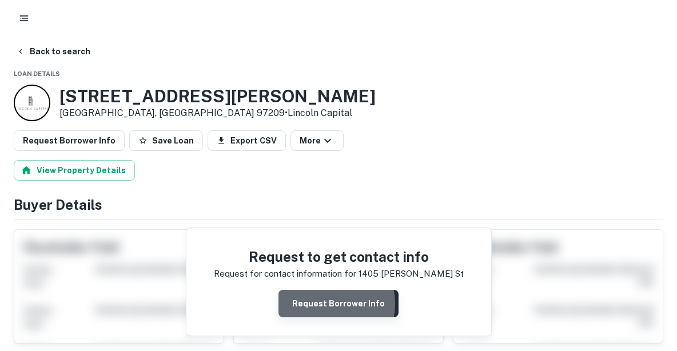
click at [323, 304] on button "Request Borrower Info" at bounding box center [339, 303] width 120 height 27
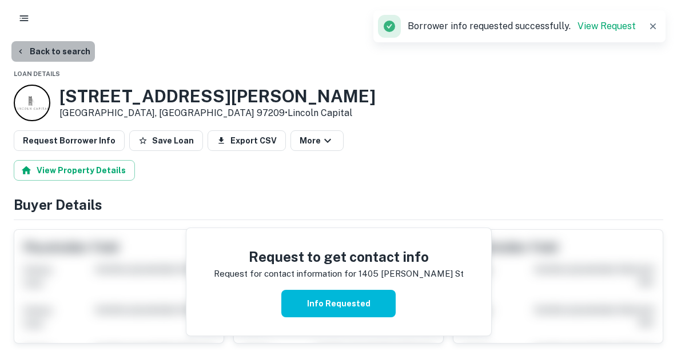
click at [72, 49] on button "Back to search" at bounding box center [53, 51] width 84 height 21
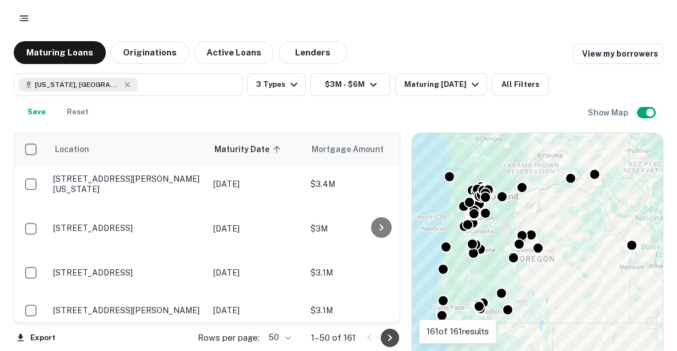
click at [388, 339] on icon "Go to next page" at bounding box center [390, 338] width 14 height 14
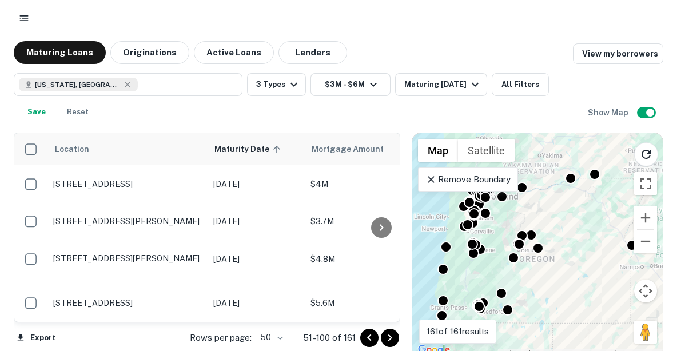
scroll to position [1110, 0]
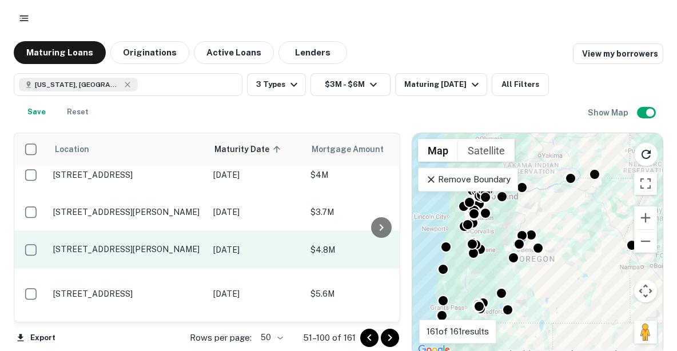
click at [120, 252] on p "[STREET_ADDRESS][PERSON_NAME]" at bounding box center [127, 249] width 149 height 10
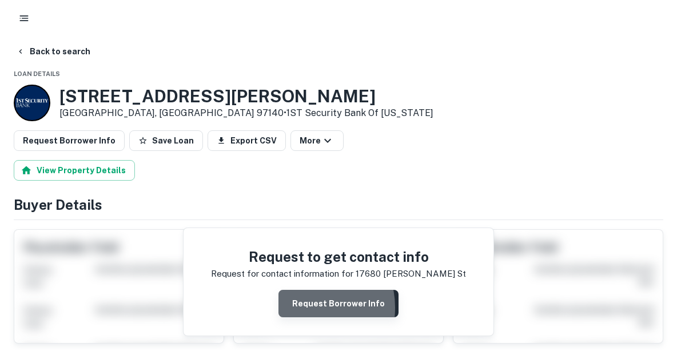
click at [302, 307] on button "Request Borrower Info" at bounding box center [339, 303] width 120 height 27
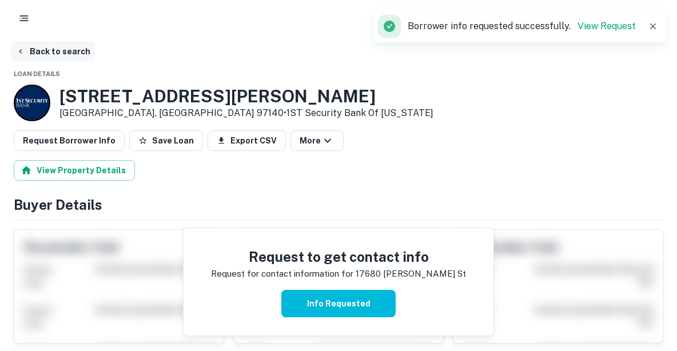
click at [71, 52] on button "Back to search" at bounding box center [53, 51] width 84 height 21
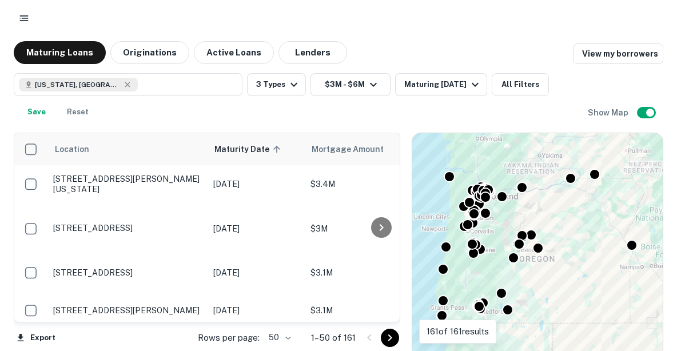
click at [388, 341] on icon "Go to next page" at bounding box center [390, 338] width 14 height 14
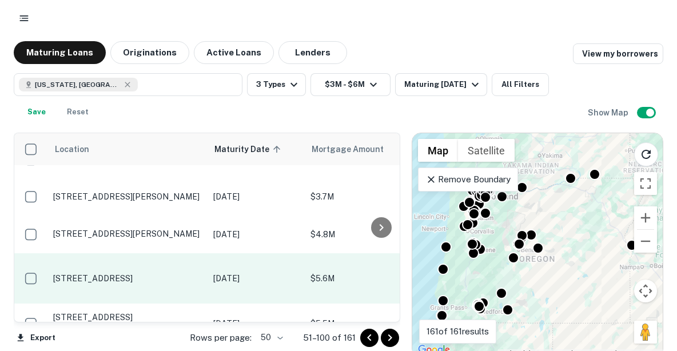
scroll to position [1127, 0]
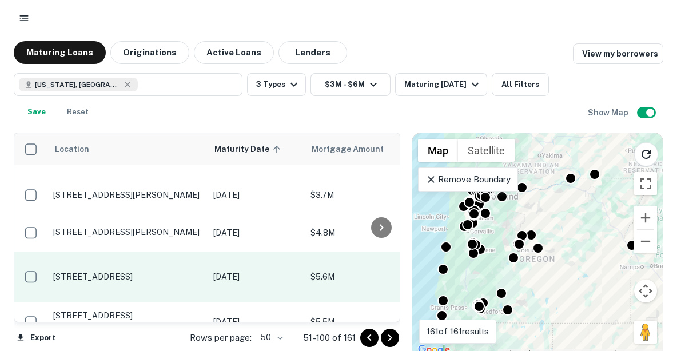
click at [110, 272] on p "[STREET_ADDRESS]" at bounding box center [127, 277] width 149 height 10
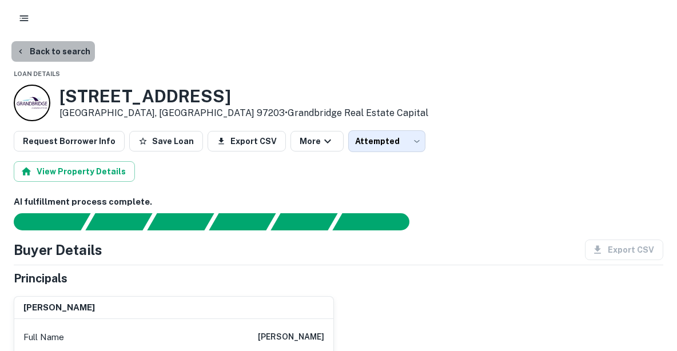
click at [55, 54] on button "Back to search" at bounding box center [53, 51] width 84 height 21
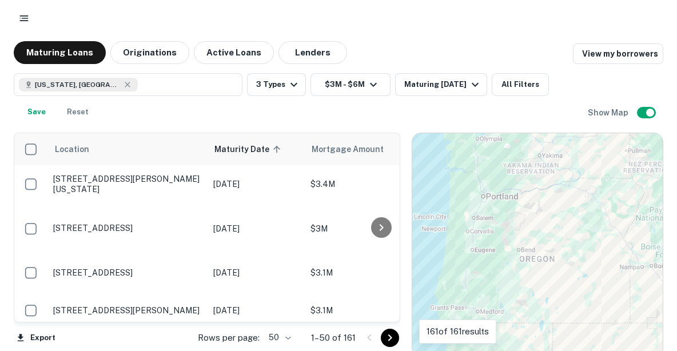
click at [388, 339] on icon "Go to next page" at bounding box center [390, 338] width 14 height 14
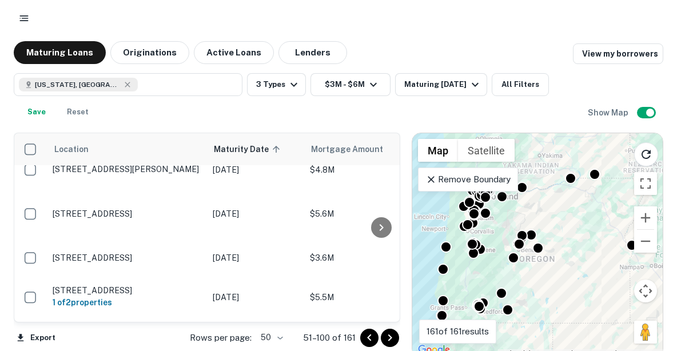
scroll to position [1192, 1]
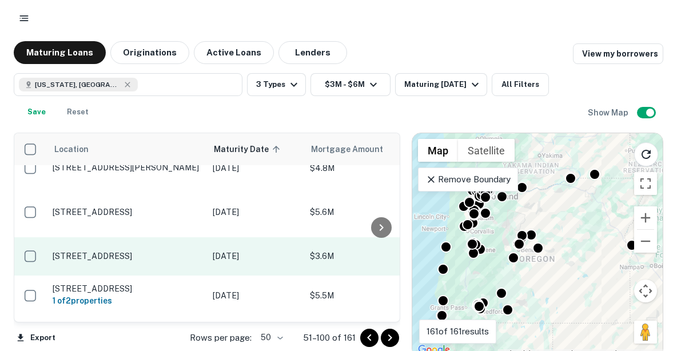
click at [100, 251] on p "[STREET_ADDRESS]" at bounding box center [127, 256] width 149 height 10
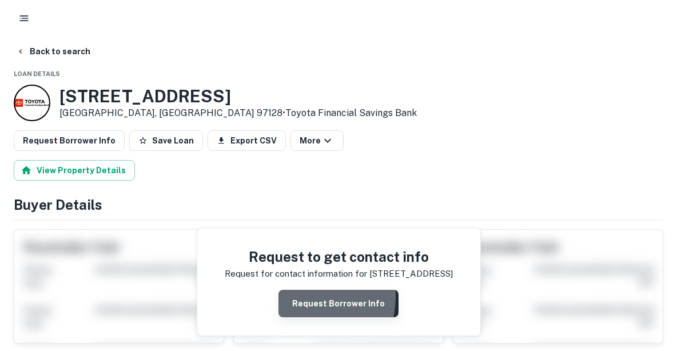
click at [303, 297] on button "Request Borrower Info" at bounding box center [339, 303] width 120 height 27
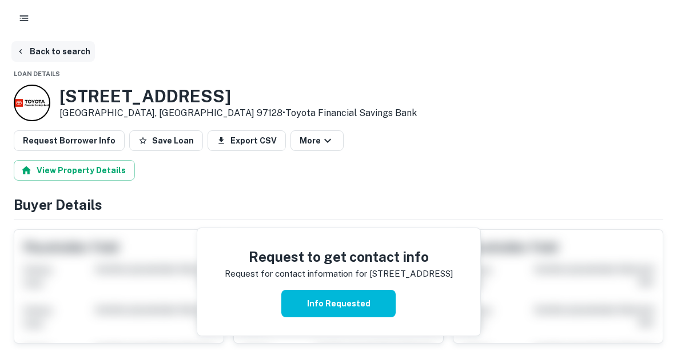
click at [74, 54] on button "Back to search" at bounding box center [53, 51] width 84 height 21
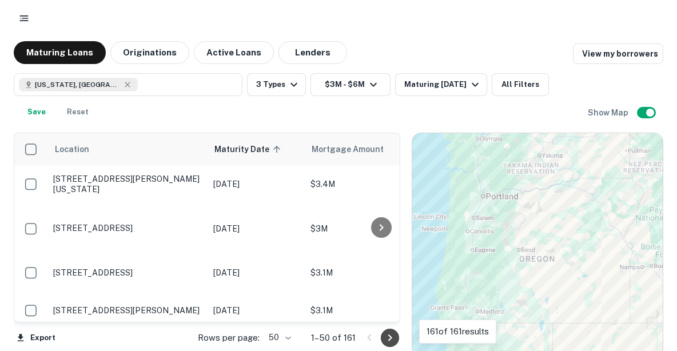
click at [391, 340] on icon "Go to next page" at bounding box center [390, 338] width 14 height 14
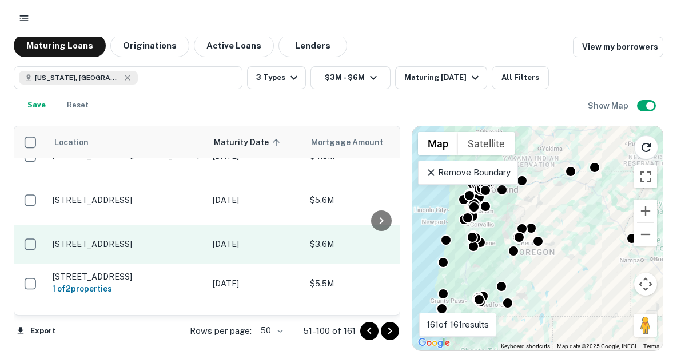
scroll to position [1197, 2]
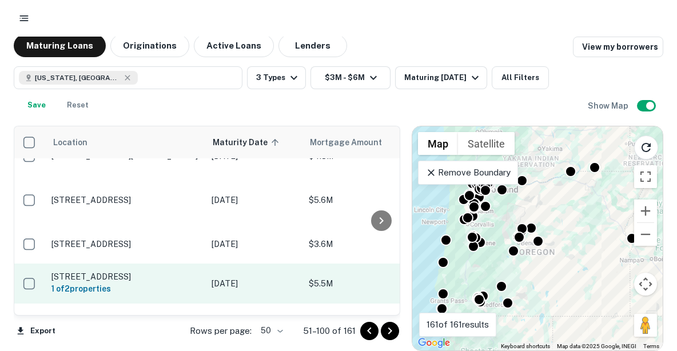
click at [139, 272] on p "[STREET_ADDRESS]" at bounding box center [125, 277] width 149 height 10
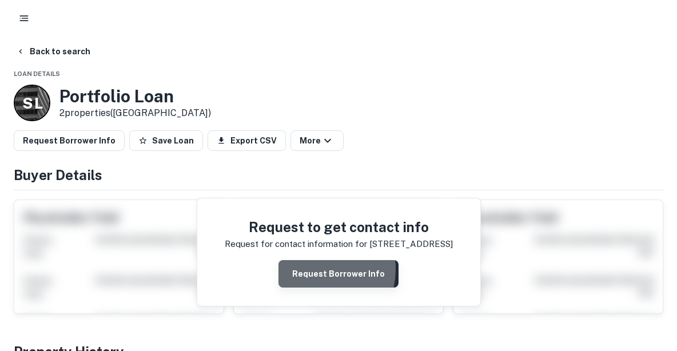
click at [315, 269] on button "Request Borrower Info" at bounding box center [339, 273] width 120 height 27
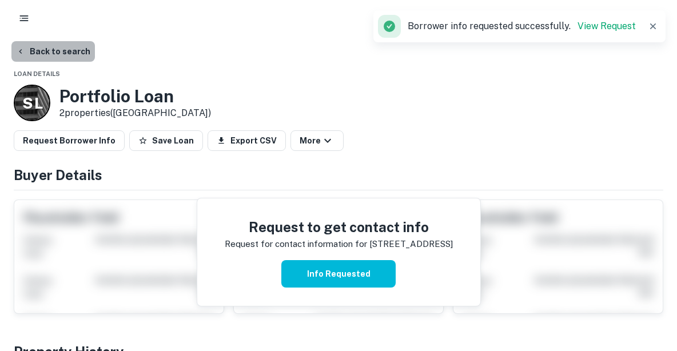
click at [54, 51] on button "Back to search" at bounding box center [53, 51] width 84 height 21
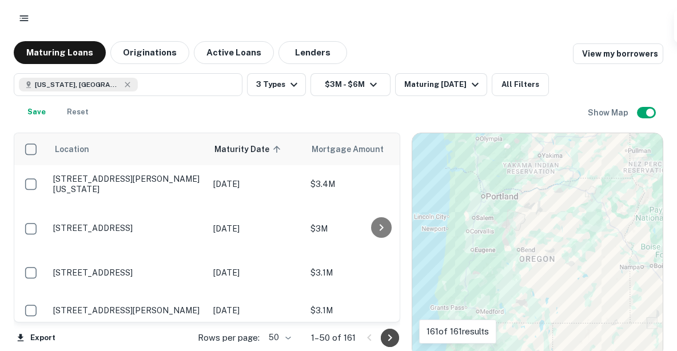
click at [391, 340] on icon "Go to next page" at bounding box center [390, 338] width 14 height 14
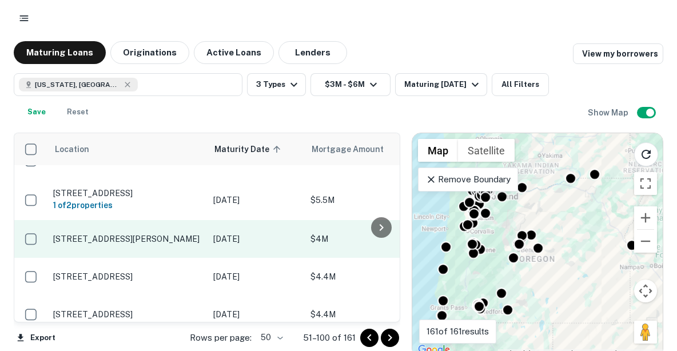
scroll to position [1290, 0]
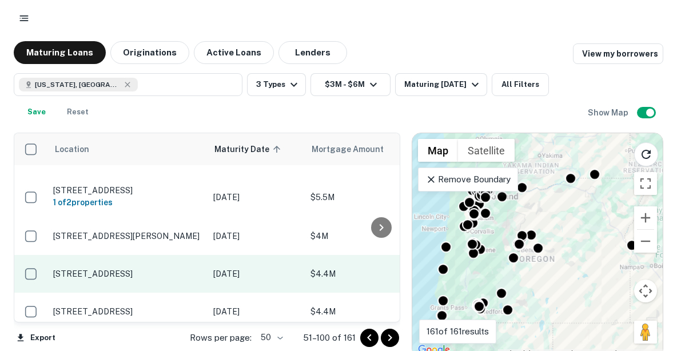
click at [117, 269] on p "[STREET_ADDRESS]" at bounding box center [127, 274] width 149 height 10
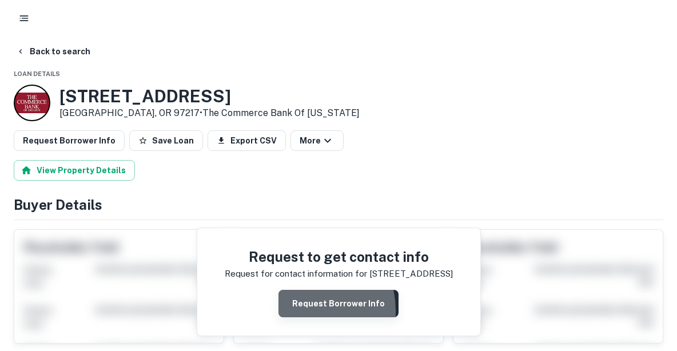
click at [303, 311] on button "Request Borrower Info" at bounding box center [339, 303] width 120 height 27
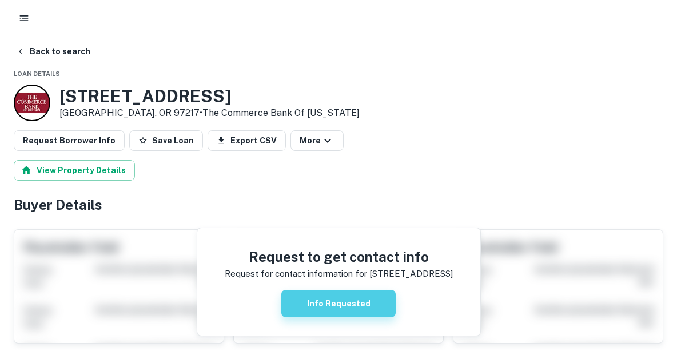
click at [308, 306] on button "Info Requested" at bounding box center [338, 303] width 114 height 27
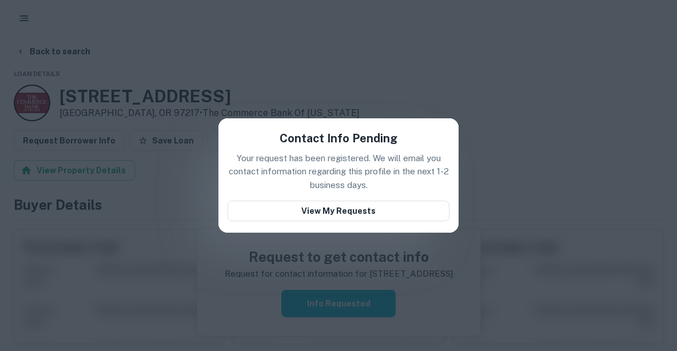
click at [196, 237] on div "Contact Info Pending Your request has been registered. We will email you contac…" at bounding box center [338, 175] width 677 height 351
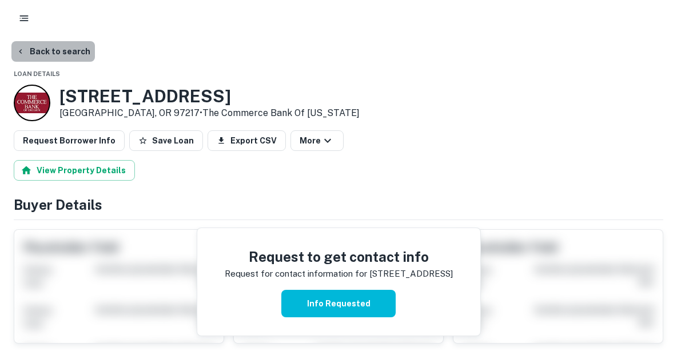
click at [70, 51] on button "Back to search" at bounding box center [53, 51] width 84 height 21
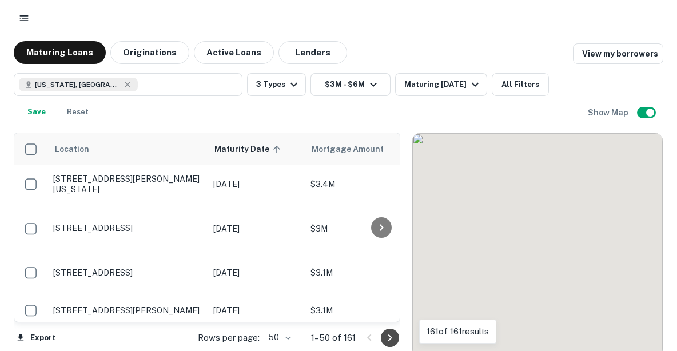
click at [391, 342] on icon "Go to next page" at bounding box center [390, 338] width 14 height 14
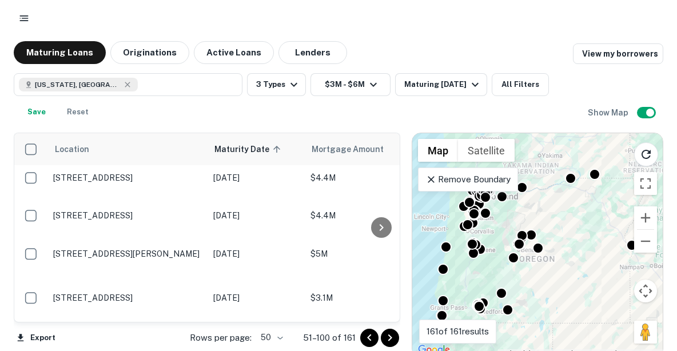
scroll to position [1379, 0]
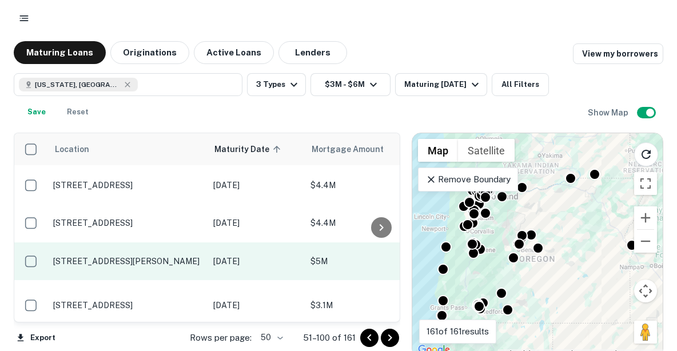
click at [116, 256] on p "[STREET_ADDRESS][PERSON_NAME]" at bounding box center [127, 261] width 149 height 10
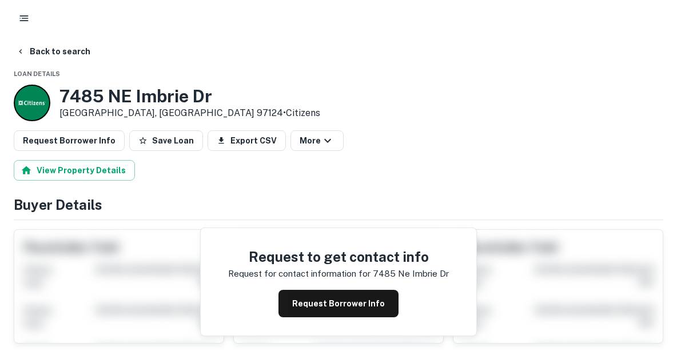
click at [298, 288] on div "Request to get contact info Request for contact information for 7485 ne imbrie …" at bounding box center [339, 282] width 276 height 108
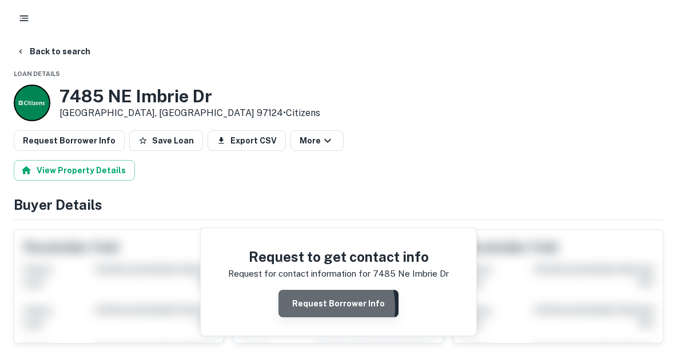
click at [307, 307] on button "Request Borrower Info" at bounding box center [339, 303] width 120 height 27
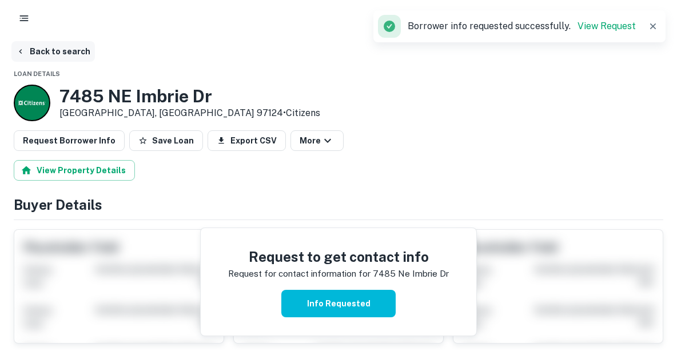
click at [70, 53] on button "Back to search" at bounding box center [53, 51] width 84 height 21
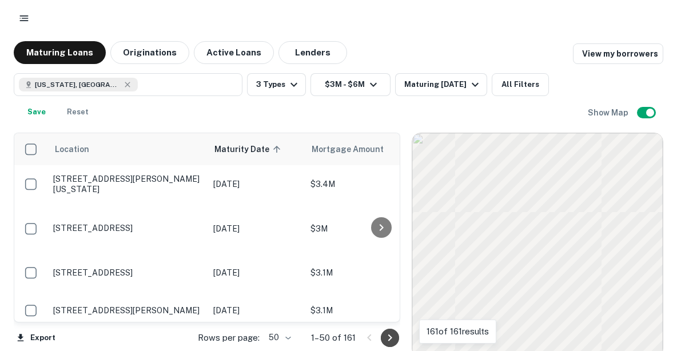
click at [392, 341] on icon "Go to next page" at bounding box center [390, 338] width 14 height 14
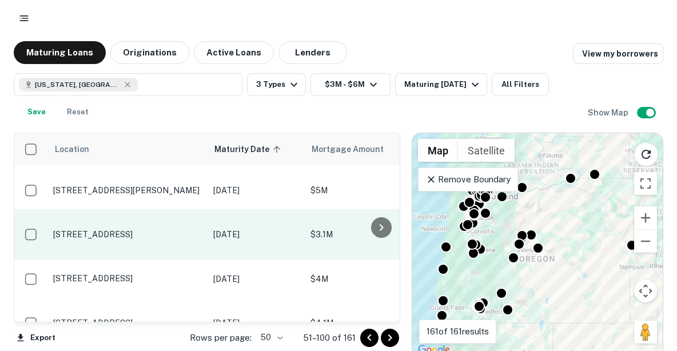
scroll to position [1451, 0]
click at [122, 229] on p "[STREET_ADDRESS]" at bounding box center [127, 234] width 149 height 10
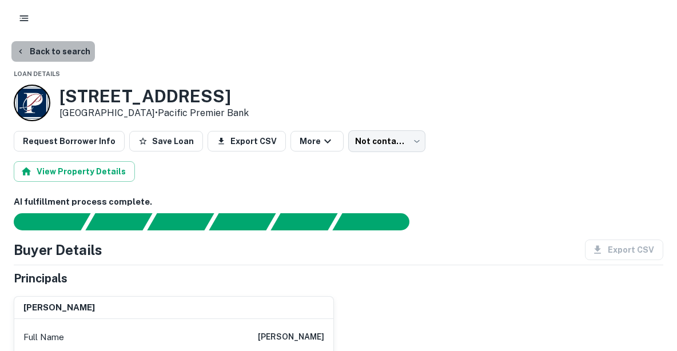
click at [59, 51] on button "Back to search" at bounding box center [53, 51] width 84 height 21
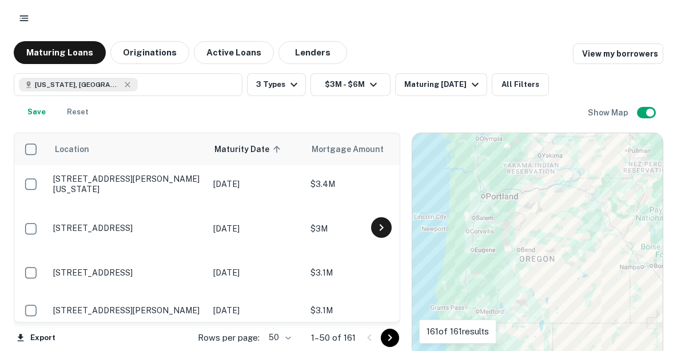
click at [380, 228] on icon at bounding box center [382, 228] width 14 height 14
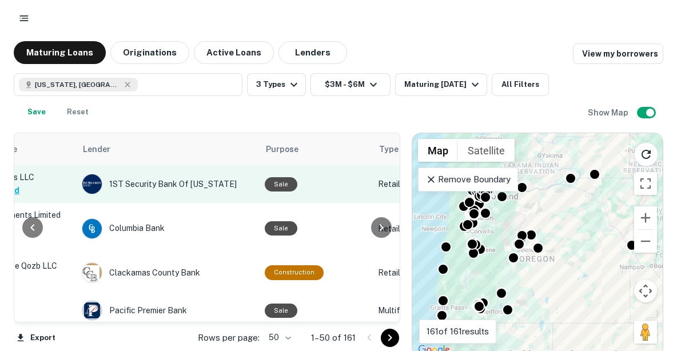
scroll to position [0, 481]
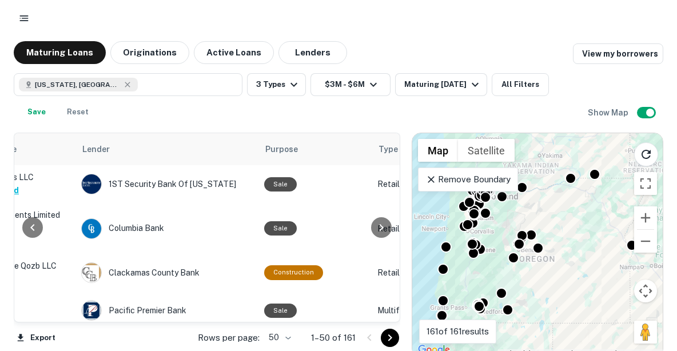
click at [192, 115] on div "[US_STATE], [GEOGRAPHIC_DATA] 3 Types $3M - $6M Maturing [DATE] All Filters Sav…" at bounding box center [301, 98] width 574 height 50
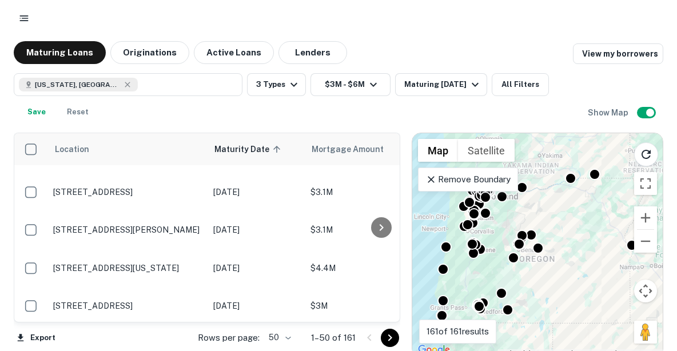
scroll to position [70, 0]
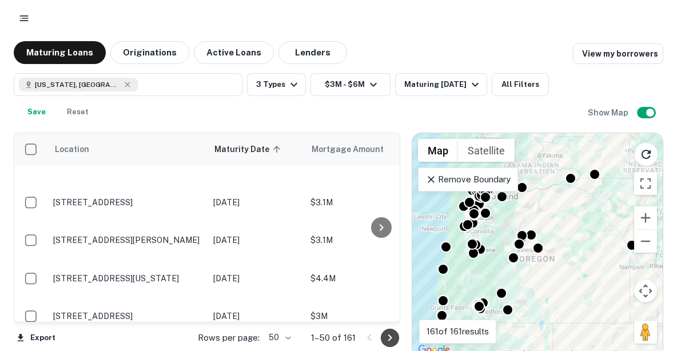
click at [390, 337] on icon "Go to next page" at bounding box center [390, 338] width 14 height 14
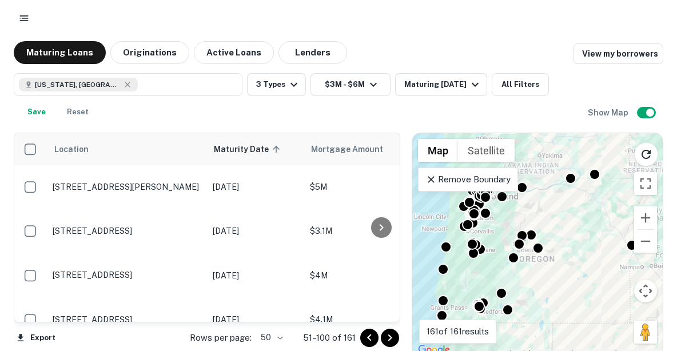
scroll to position [1457, 1]
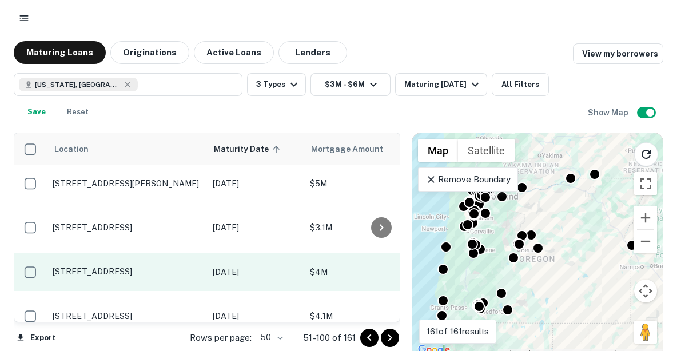
click at [116, 267] on p "[STREET_ADDRESS]" at bounding box center [127, 272] width 149 height 10
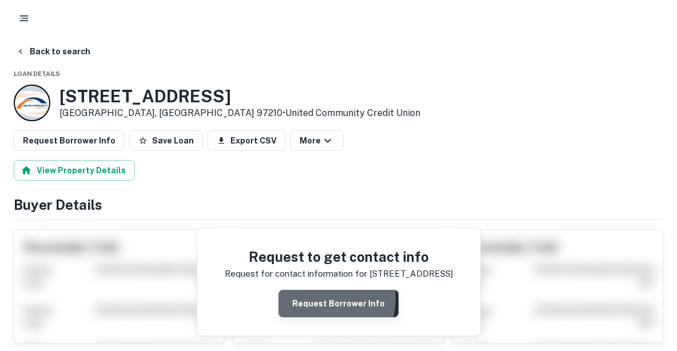
click at [310, 297] on button "Request Borrower Info" at bounding box center [339, 303] width 120 height 27
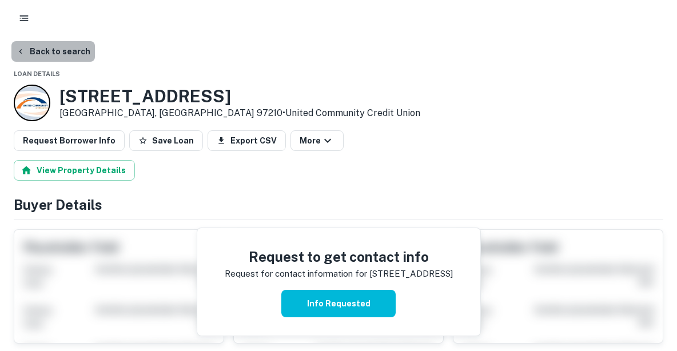
click at [55, 53] on button "Back to search" at bounding box center [53, 51] width 84 height 21
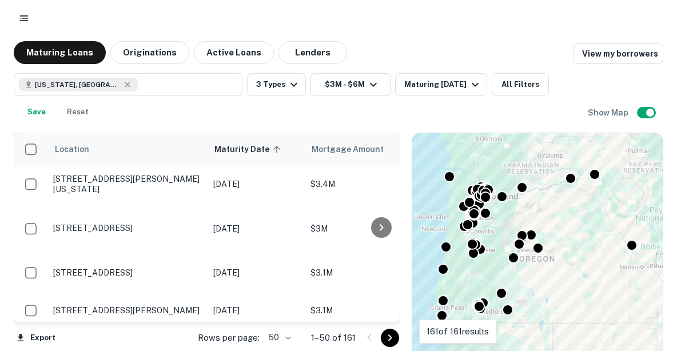
click at [393, 343] on icon "Go to next page" at bounding box center [390, 338] width 14 height 14
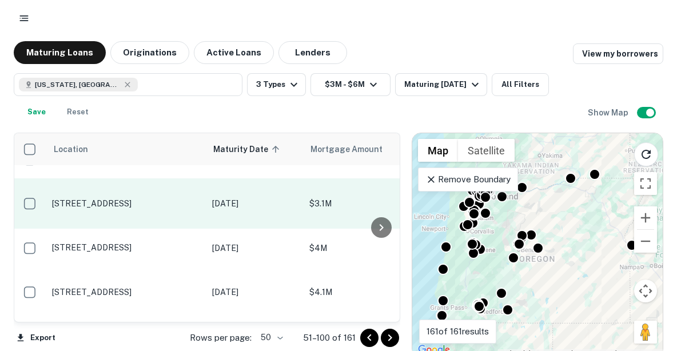
scroll to position [1482, 1]
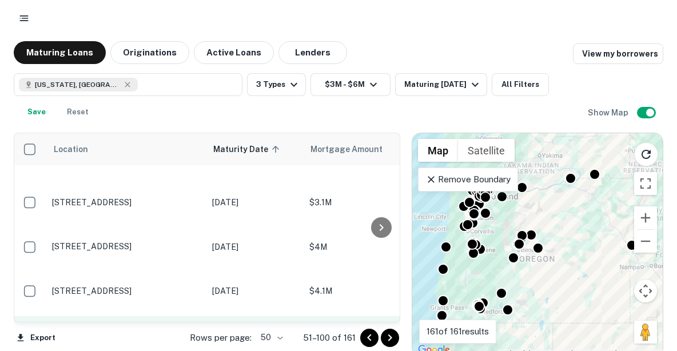
click at [116, 330] on p "[STREET_ADDRESS]" at bounding box center [126, 335] width 149 height 10
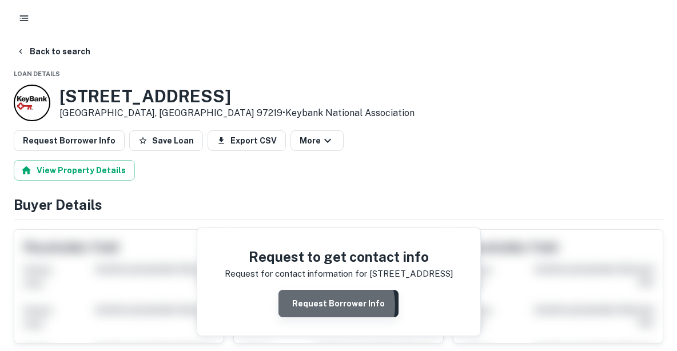
click at [329, 305] on button "Request Borrower Info" at bounding box center [339, 303] width 120 height 27
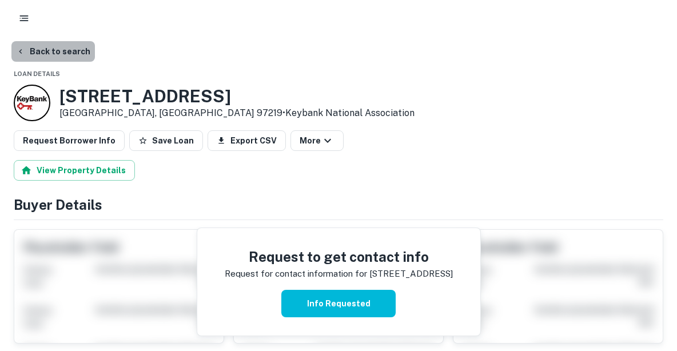
click at [61, 50] on button "Back to search" at bounding box center [53, 51] width 84 height 21
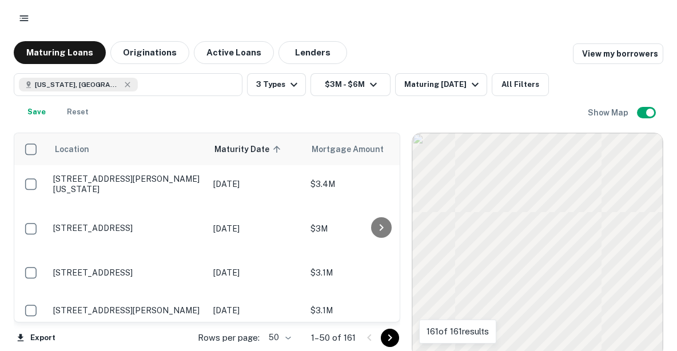
click at [388, 339] on icon "Go to next page" at bounding box center [390, 338] width 14 height 14
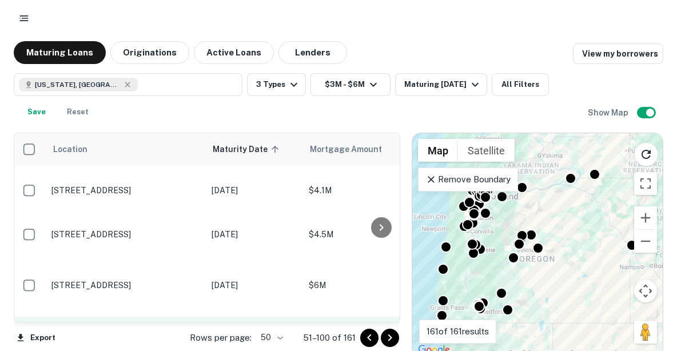
scroll to position [1583, 2]
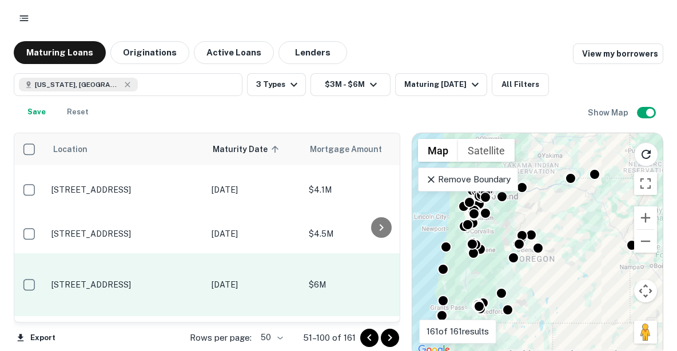
click at [139, 280] on p "[STREET_ADDRESS]" at bounding box center [125, 285] width 149 height 10
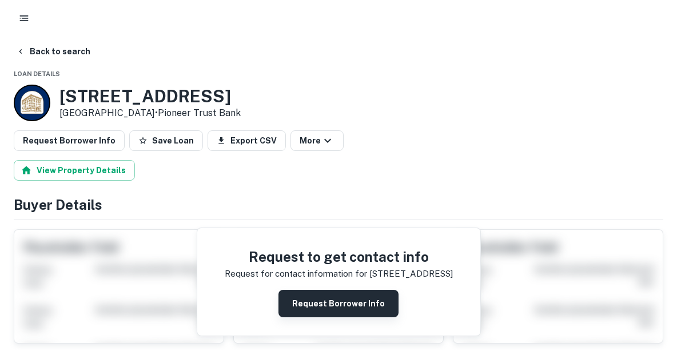
click at [313, 301] on button "Request Borrower Info" at bounding box center [339, 303] width 120 height 27
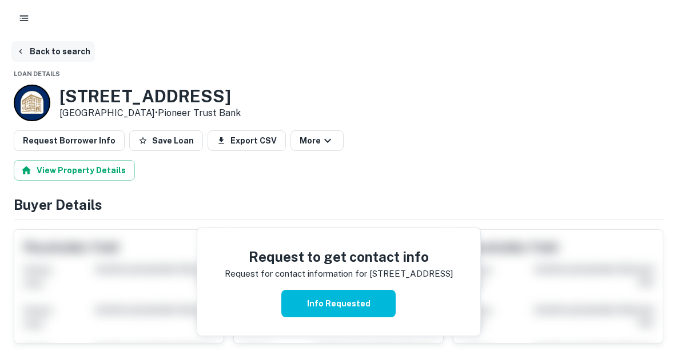
click at [78, 51] on button "Back to search" at bounding box center [53, 51] width 84 height 21
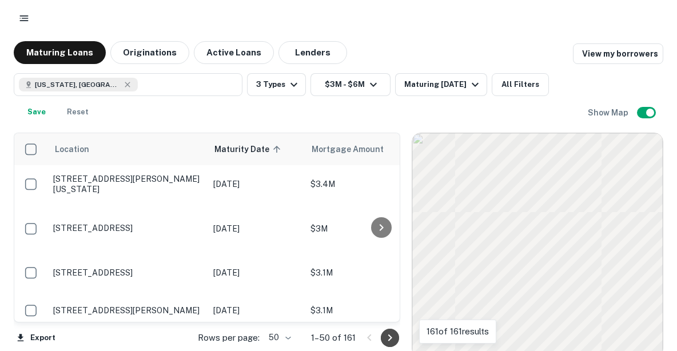
click at [388, 337] on icon "Go to next page" at bounding box center [390, 338] width 14 height 14
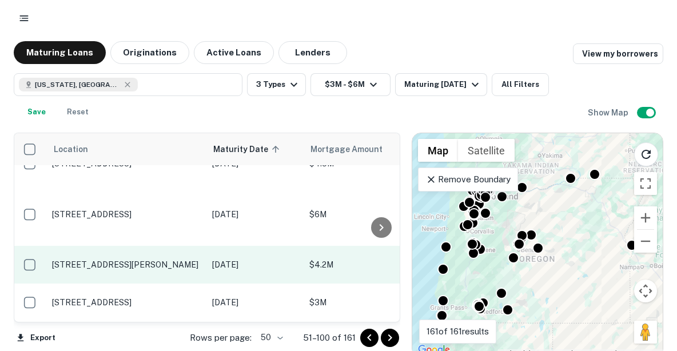
scroll to position [1654, 1]
click at [174, 259] on p "[STREET_ADDRESS][PERSON_NAME]" at bounding box center [126, 264] width 149 height 10
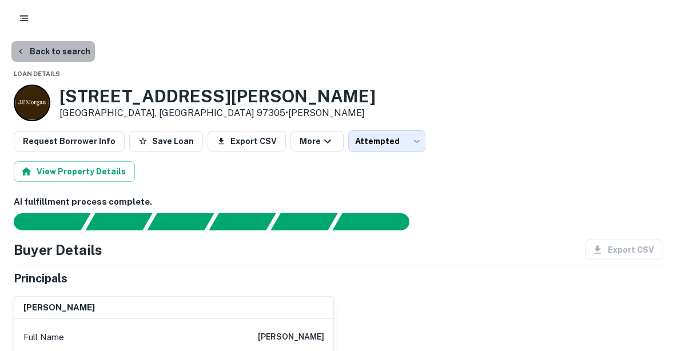
click at [65, 53] on button "Back to search" at bounding box center [53, 51] width 84 height 21
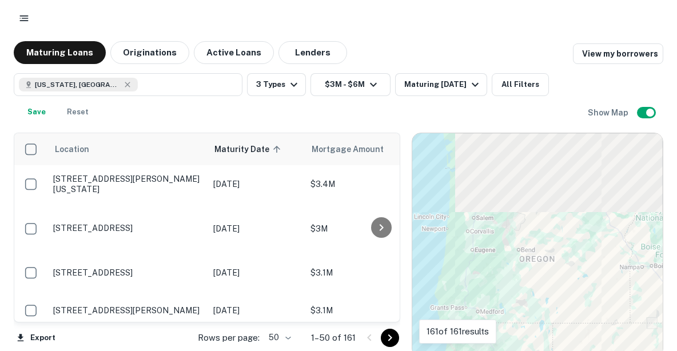
click at [390, 337] on icon "Go to next page" at bounding box center [390, 338] width 14 height 14
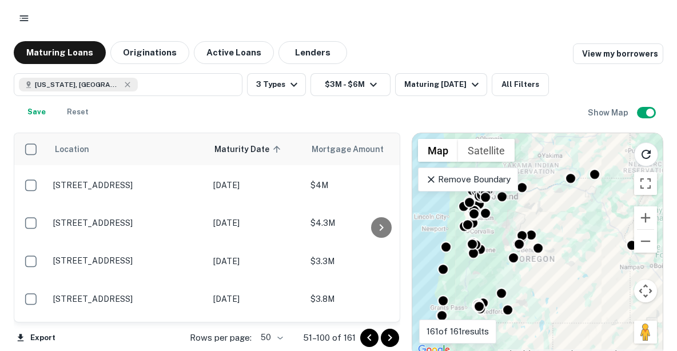
scroll to position [1812, 0]
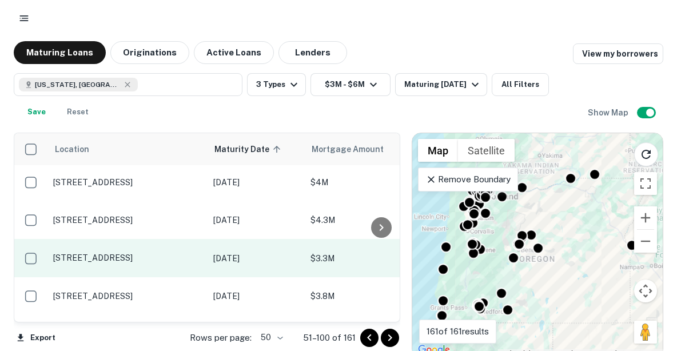
click at [119, 253] on p "[STREET_ADDRESS]" at bounding box center [127, 258] width 149 height 10
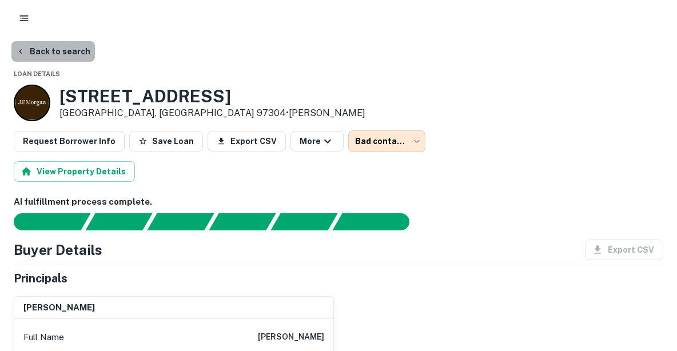
click at [68, 52] on button "Back to search" at bounding box center [53, 51] width 84 height 21
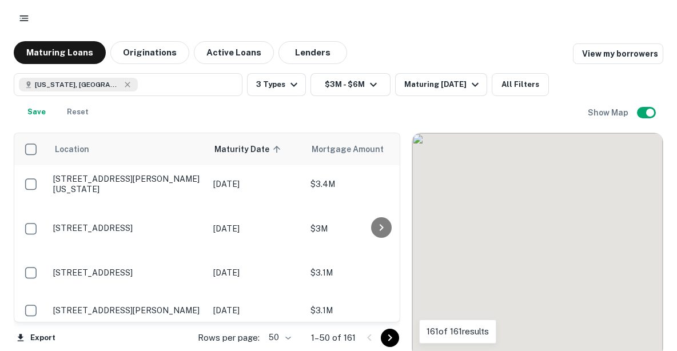
click at [390, 337] on icon "Go to next page" at bounding box center [390, 338] width 14 height 14
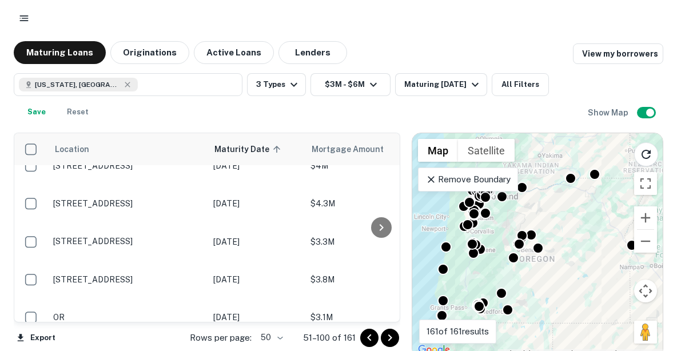
scroll to position [1823, 0]
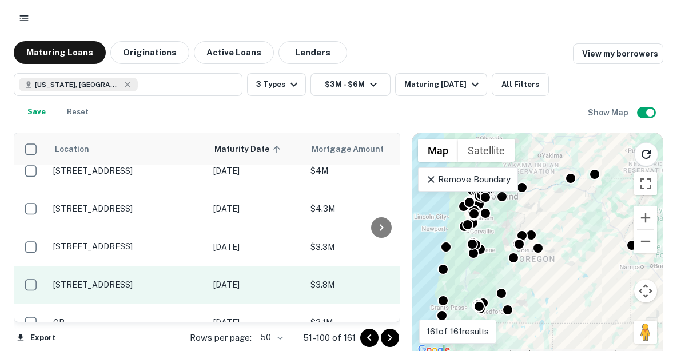
click at [139, 280] on p "18652 Sw Boones Ferry Rd Tualatin, OR 97062" at bounding box center [127, 285] width 149 height 10
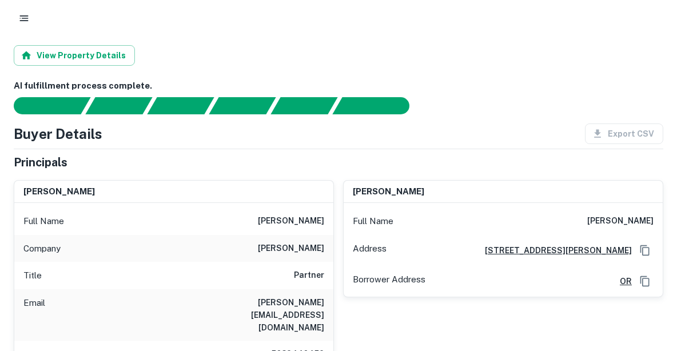
scroll to position [4, 0]
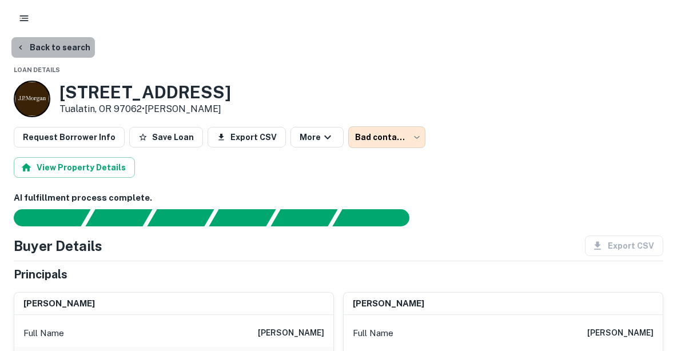
click at [53, 46] on button "Back to search" at bounding box center [53, 47] width 84 height 21
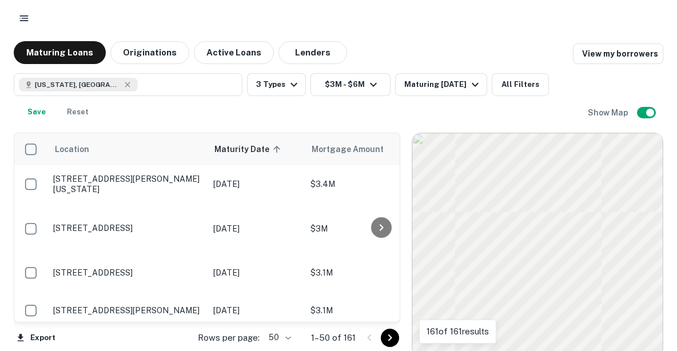
click at [392, 340] on icon "Go to next page" at bounding box center [390, 338] width 14 height 14
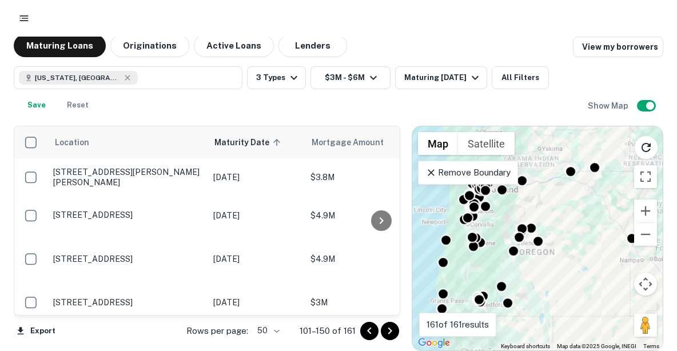
click at [128, 175] on p "[STREET_ADDRESS][PERSON_NAME][PERSON_NAME]" at bounding box center [127, 177] width 149 height 21
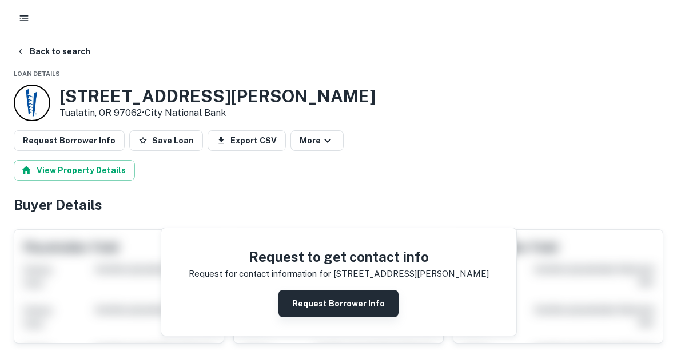
click at [316, 297] on button "Request Borrower Info" at bounding box center [339, 303] width 120 height 27
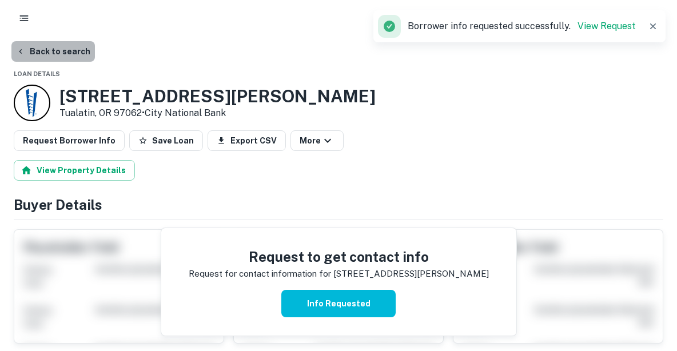
click at [73, 51] on button "Back to search" at bounding box center [53, 51] width 84 height 21
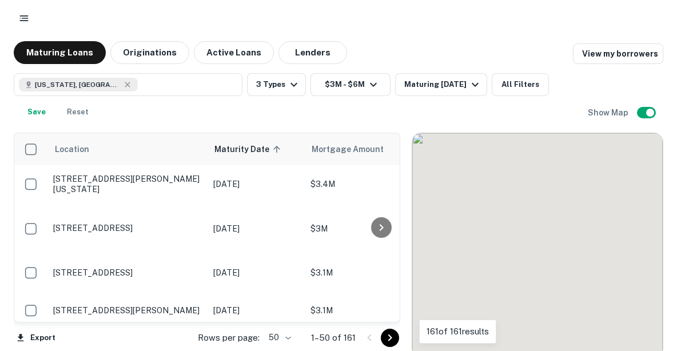
click at [388, 336] on icon "Go to next page" at bounding box center [390, 338] width 14 height 14
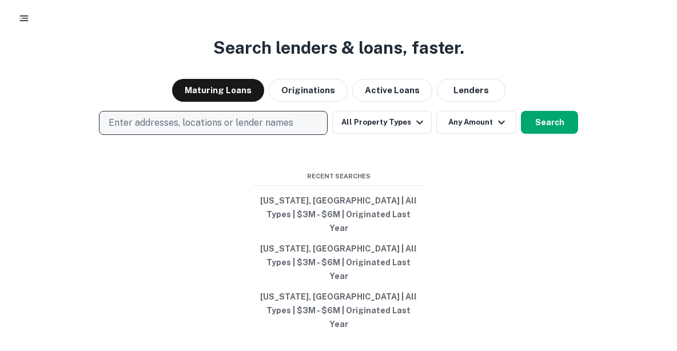
click at [261, 130] on p "Enter addresses, locations or lender names" at bounding box center [201, 123] width 185 height 14
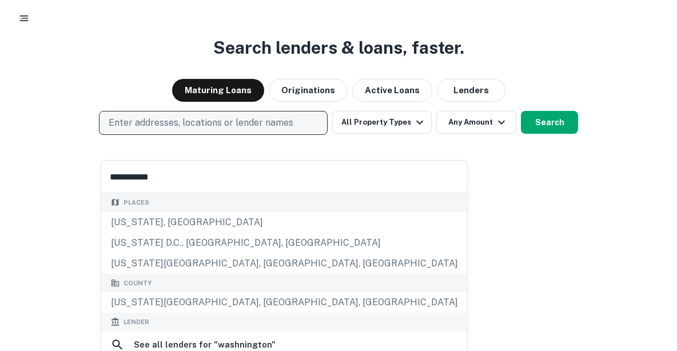
type input "**********"
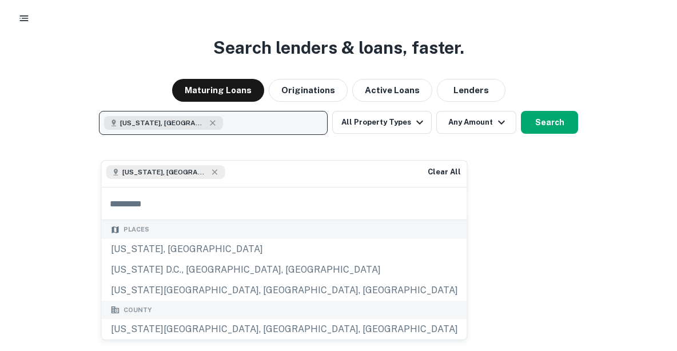
click at [420, 168] on div "Search lenders & loans, faster. Maturing Loans Originations Active Loans Lender…" at bounding box center [338, 225] width 677 height 351
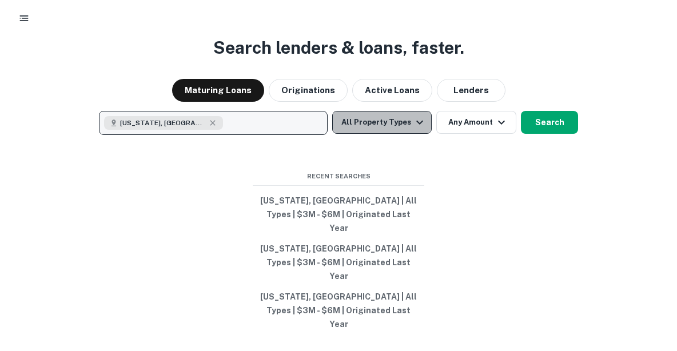
click at [396, 134] on button "All Property Types" at bounding box center [382, 122] width 100 height 23
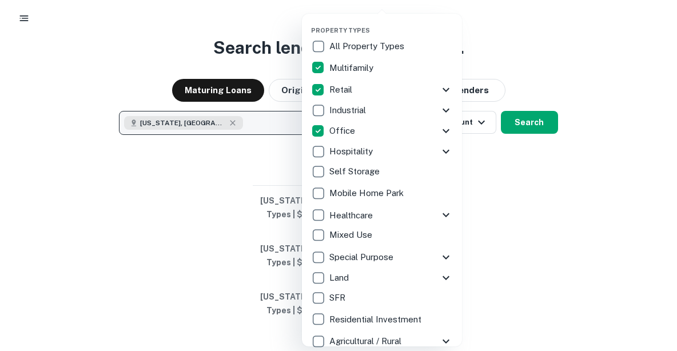
click at [532, 150] on div at bounding box center [338, 175] width 677 height 351
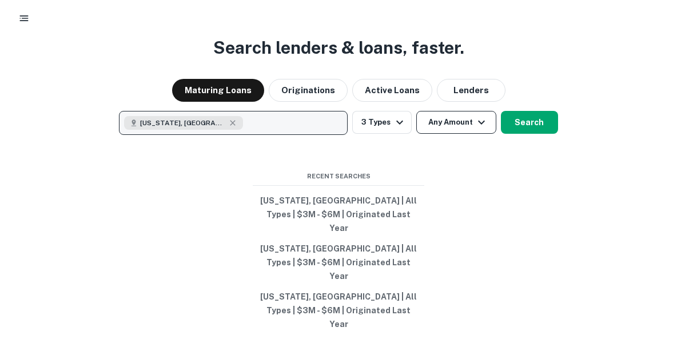
click at [481, 129] on icon "button" at bounding box center [482, 123] width 14 height 14
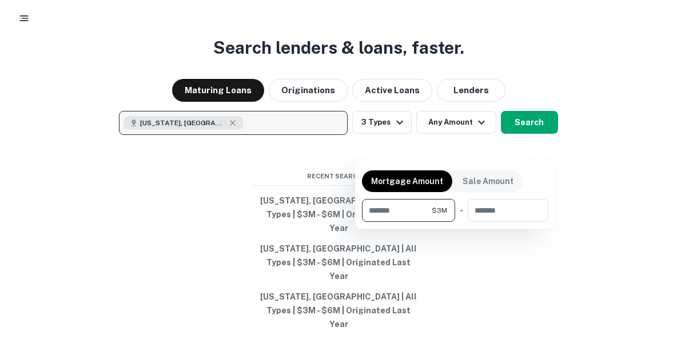
type input "*******"
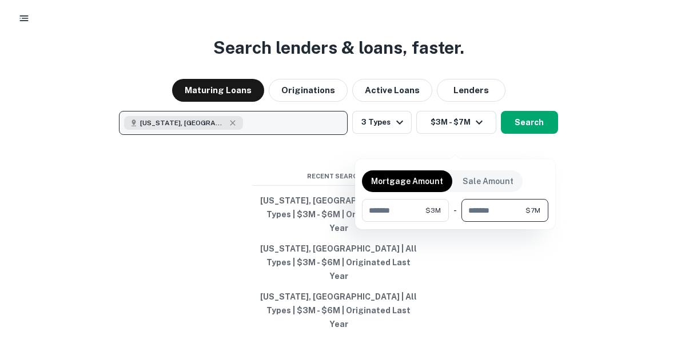
type input "*******"
click at [507, 281] on div at bounding box center [338, 175] width 677 height 351
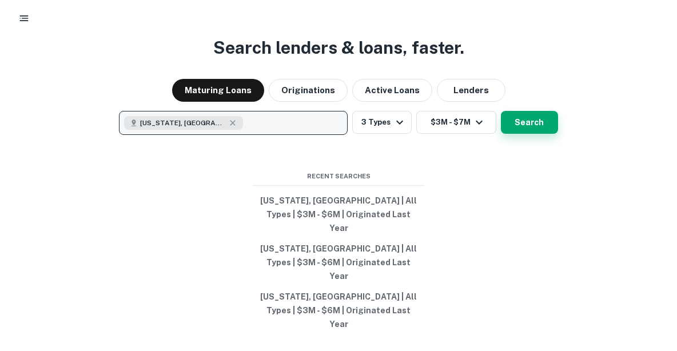
click at [535, 134] on button "Search" at bounding box center [529, 122] width 57 height 23
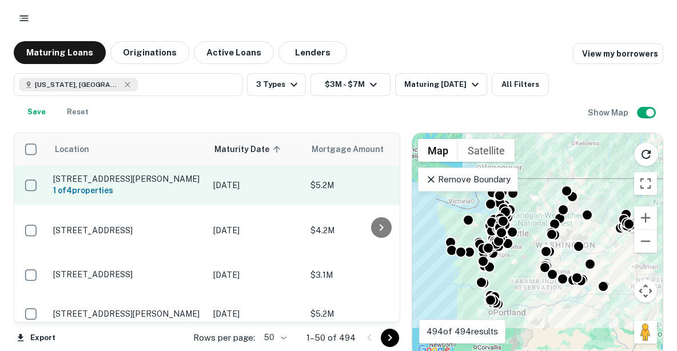
click at [184, 174] on p "[STREET_ADDRESS][PERSON_NAME]" at bounding box center [127, 179] width 149 height 10
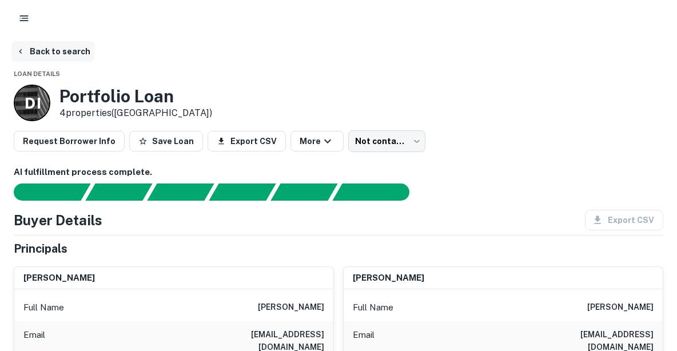
click at [52, 54] on button "Back to search" at bounding box center [53, 51] width 84 height 21
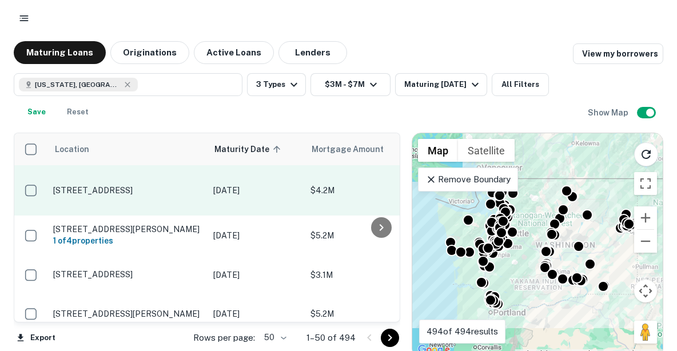
click at [137, 189] on p "[STREET_ADDRESS]" at bounding box center [127, 190] width 149 height 10
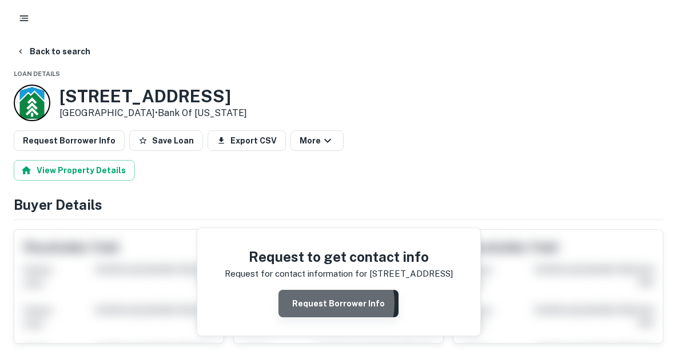
click at [324, 303] on button "Request Borrower Info" at bounding box center [339, 303] width 120 height 27
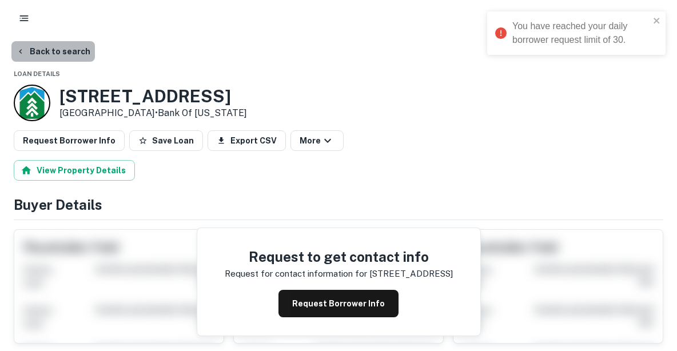
click at [63, 49] on button "Back to search" at bounding box center [53, 51] width 84 height 21
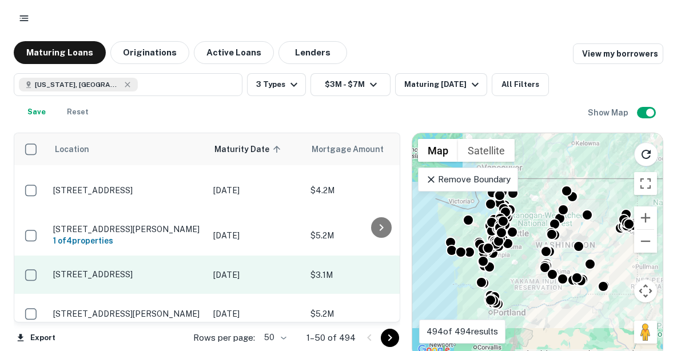
click at [165, 285] on td "[STREET_ADDRESS]" at bounding box center [127, 275] width 160 height 38
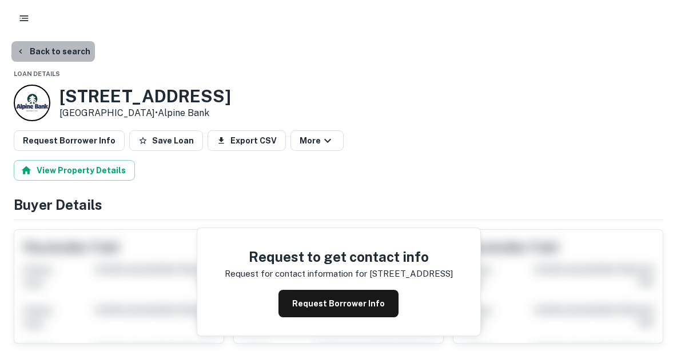
click at [77, 54] on button "Back to search" at bounding box center [53, 51] width 84 height 21
